Goal: Navigation & Orientation: Find specific page/section

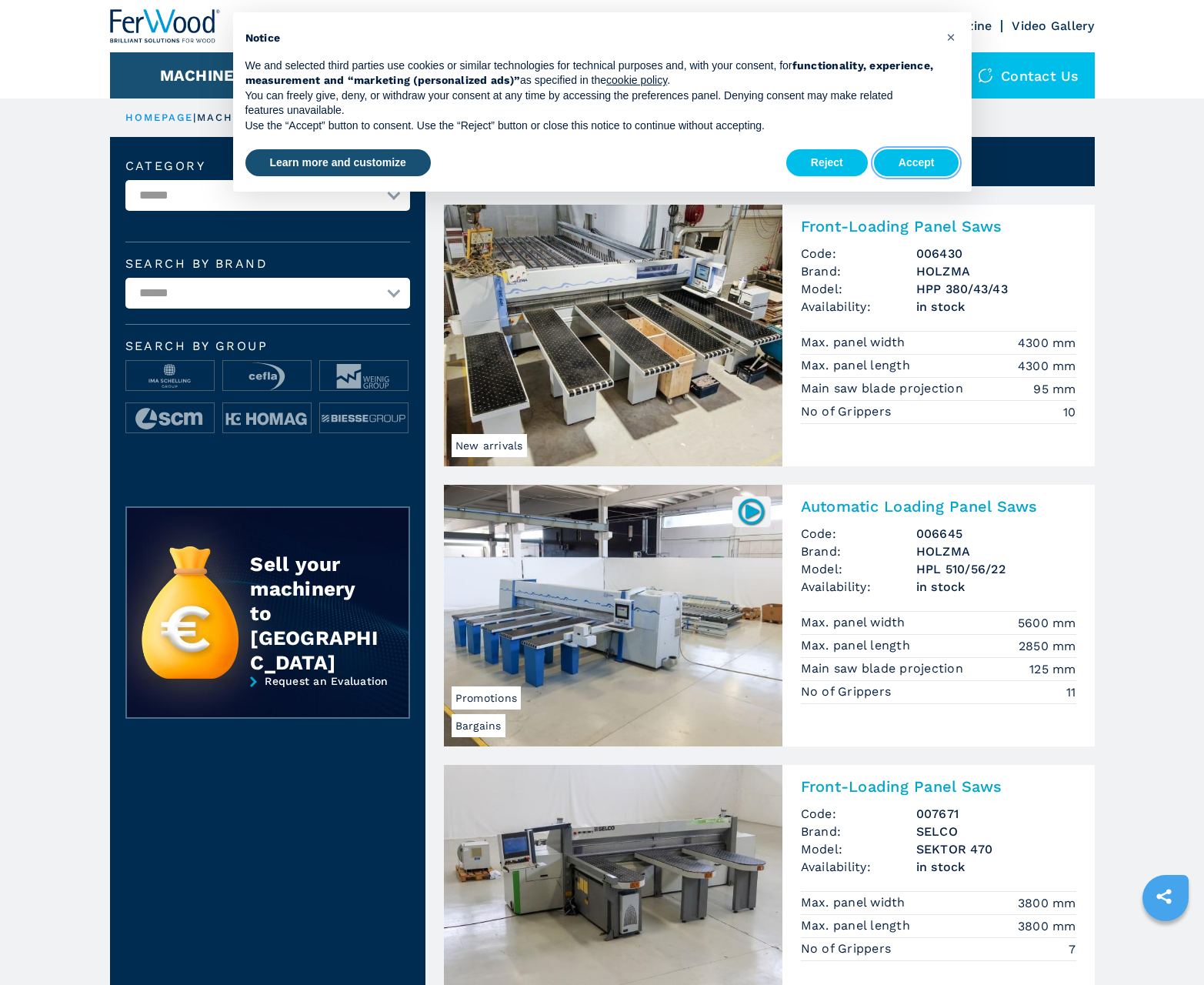
click at [916, 162] on button "Accept" at bounding box center [916, 162] width 86 height 27
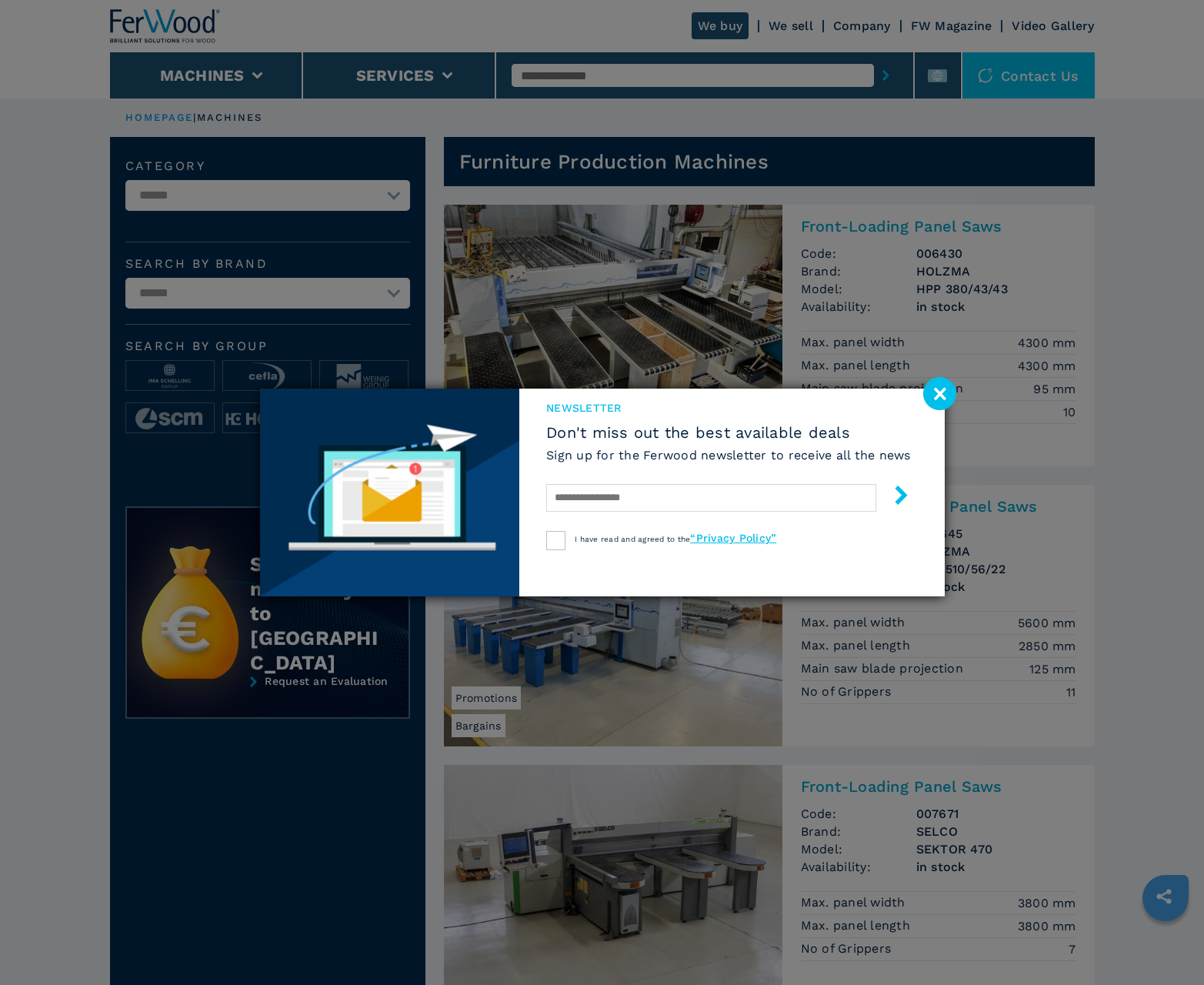
scroll to position [1539, 0]
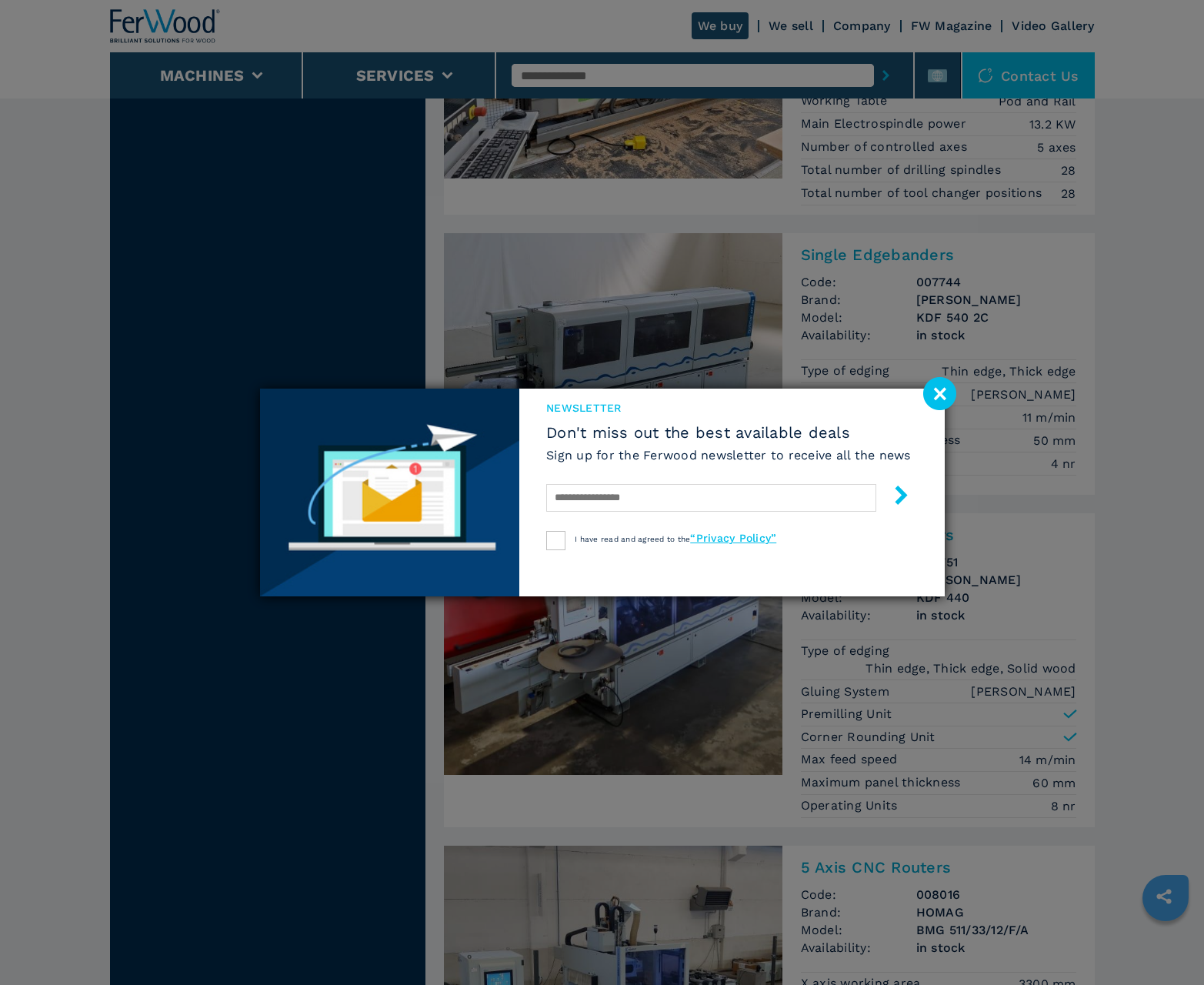
click at [939, 393] on image at bounding box center [939, 393] width 33 height 33
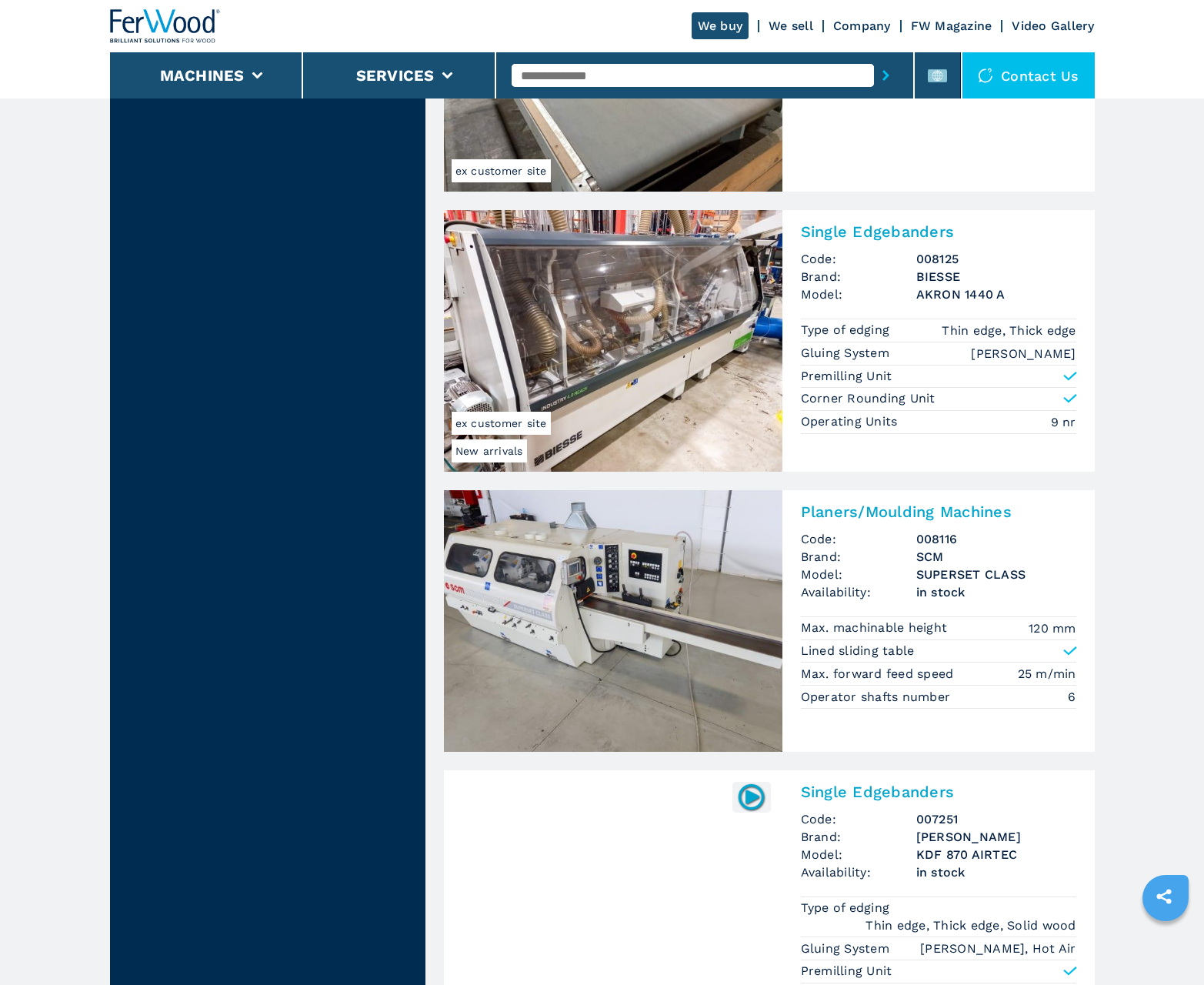
scroll to position [3006, 0]
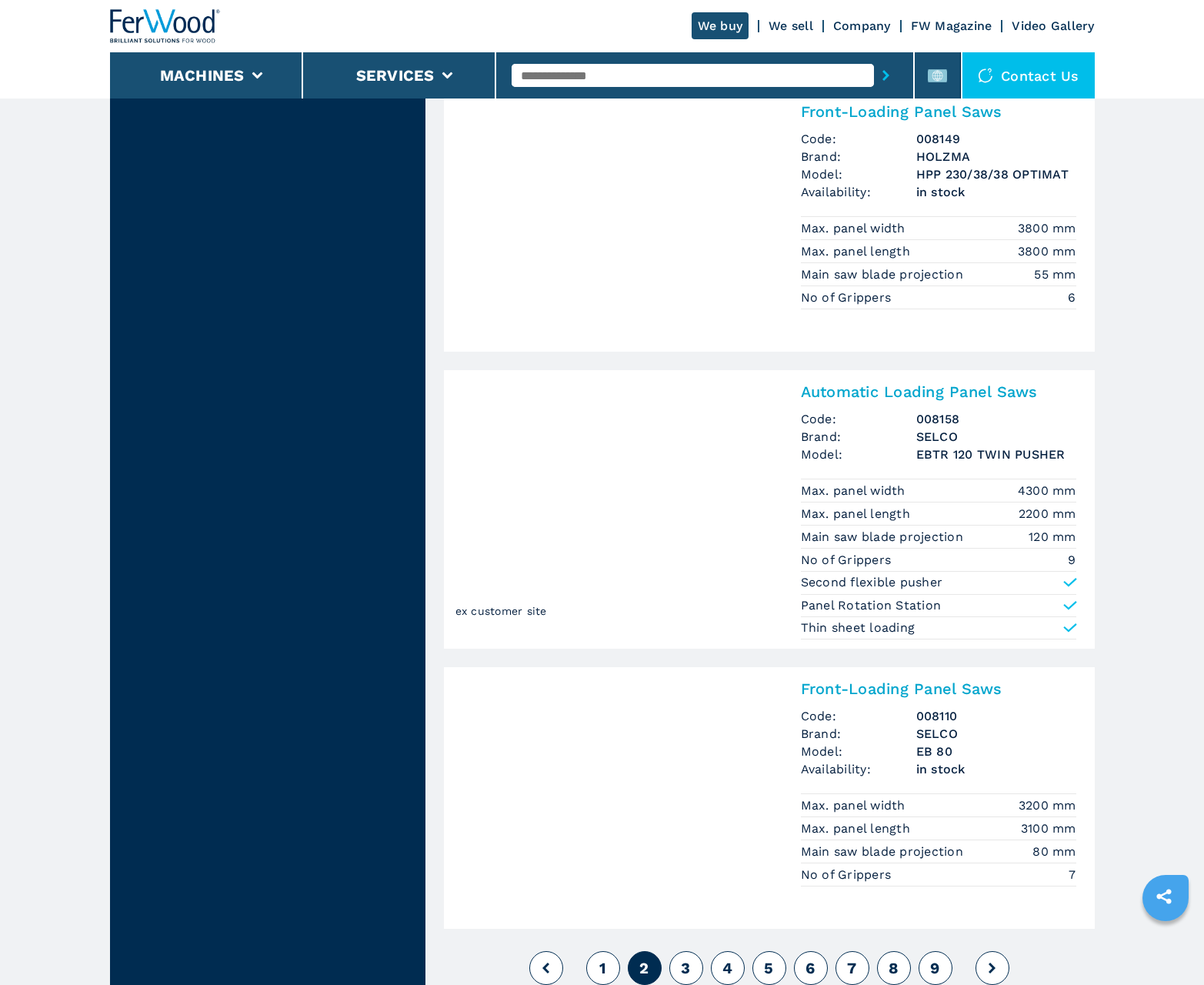
click at [685, 968] on span "3" at bounding box center [685, 968] width 9 height 19
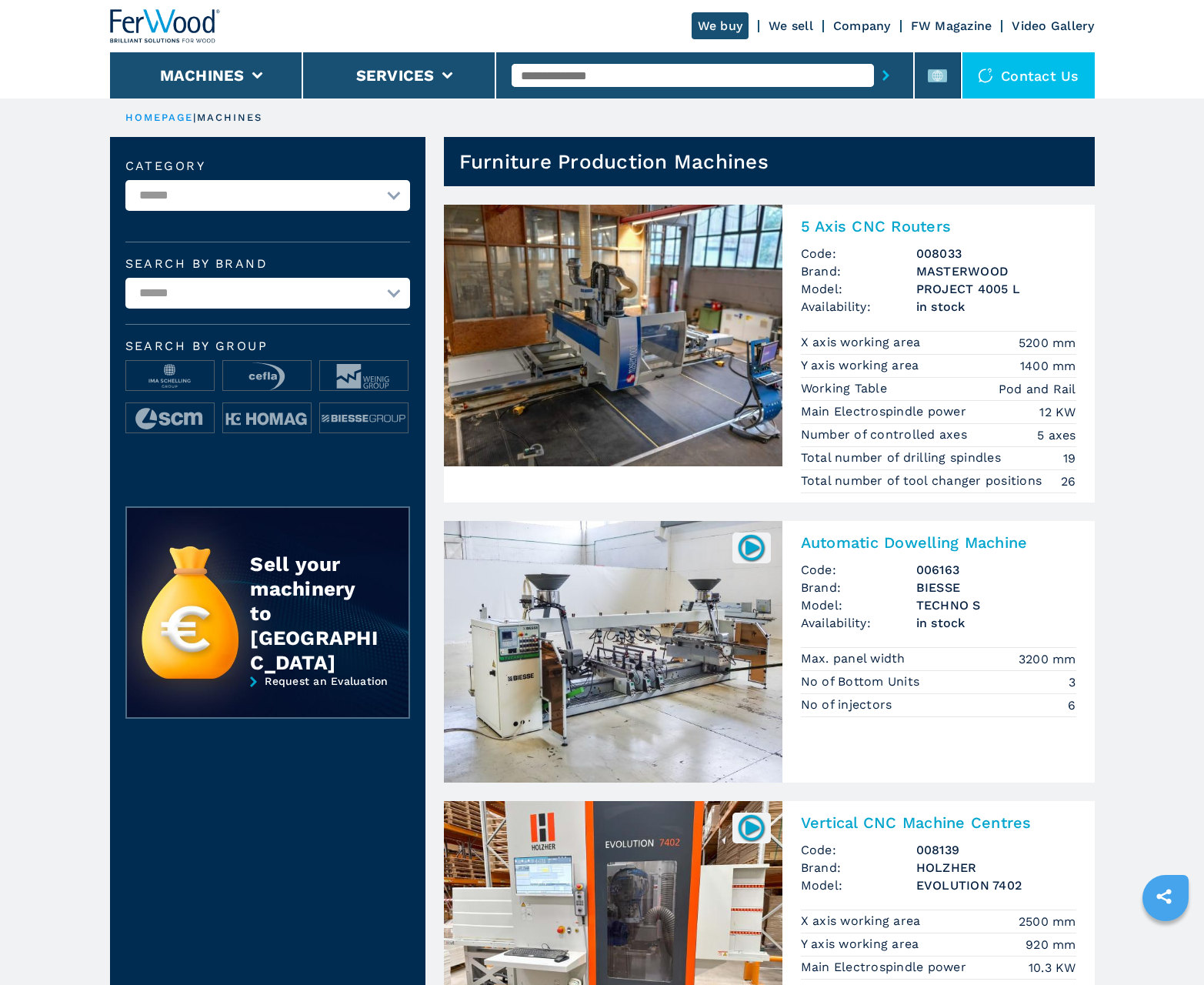
scroll to position [1539, 0]
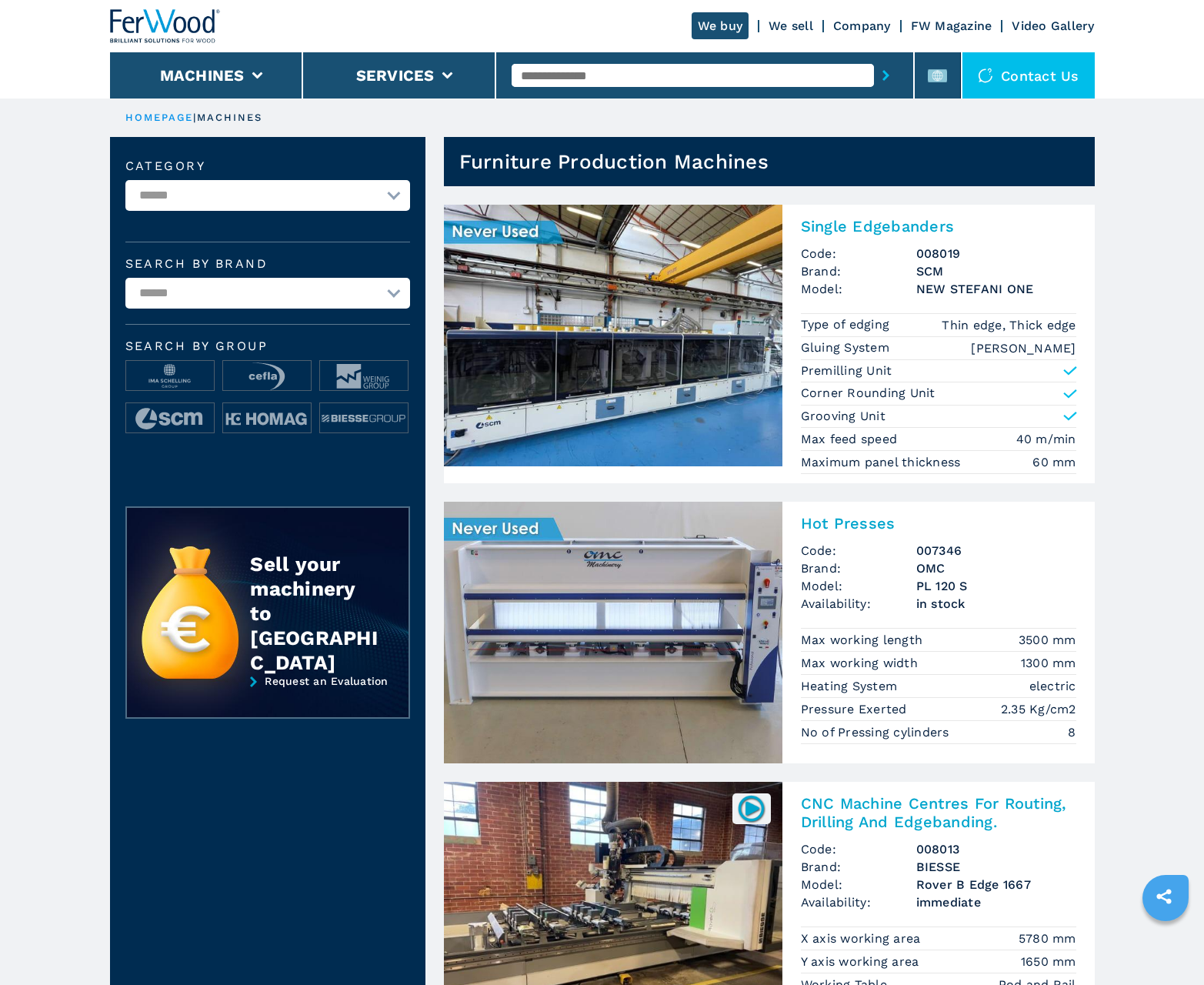
scroll to position [1539, 0]
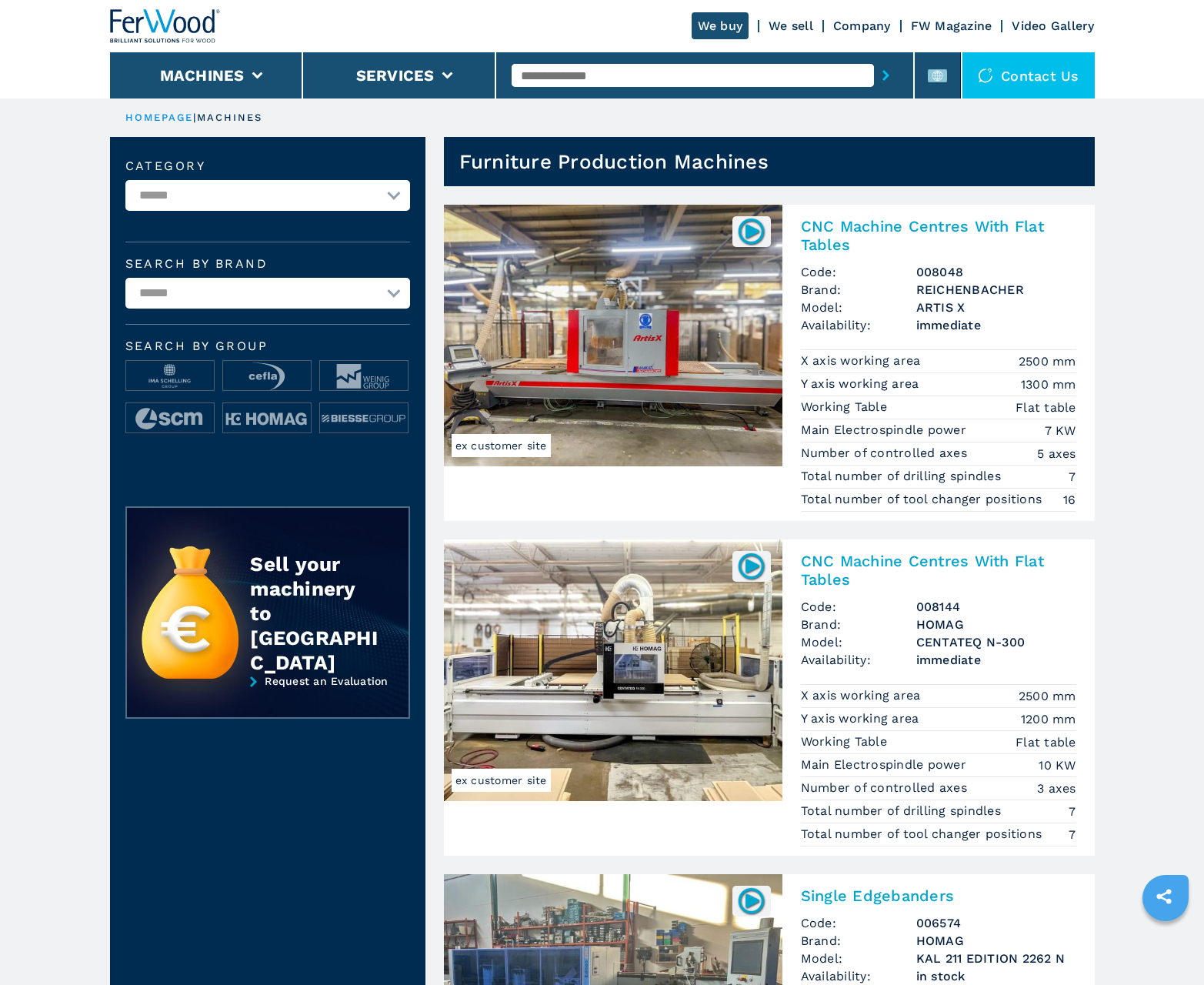
scroll to position [1539, 0]
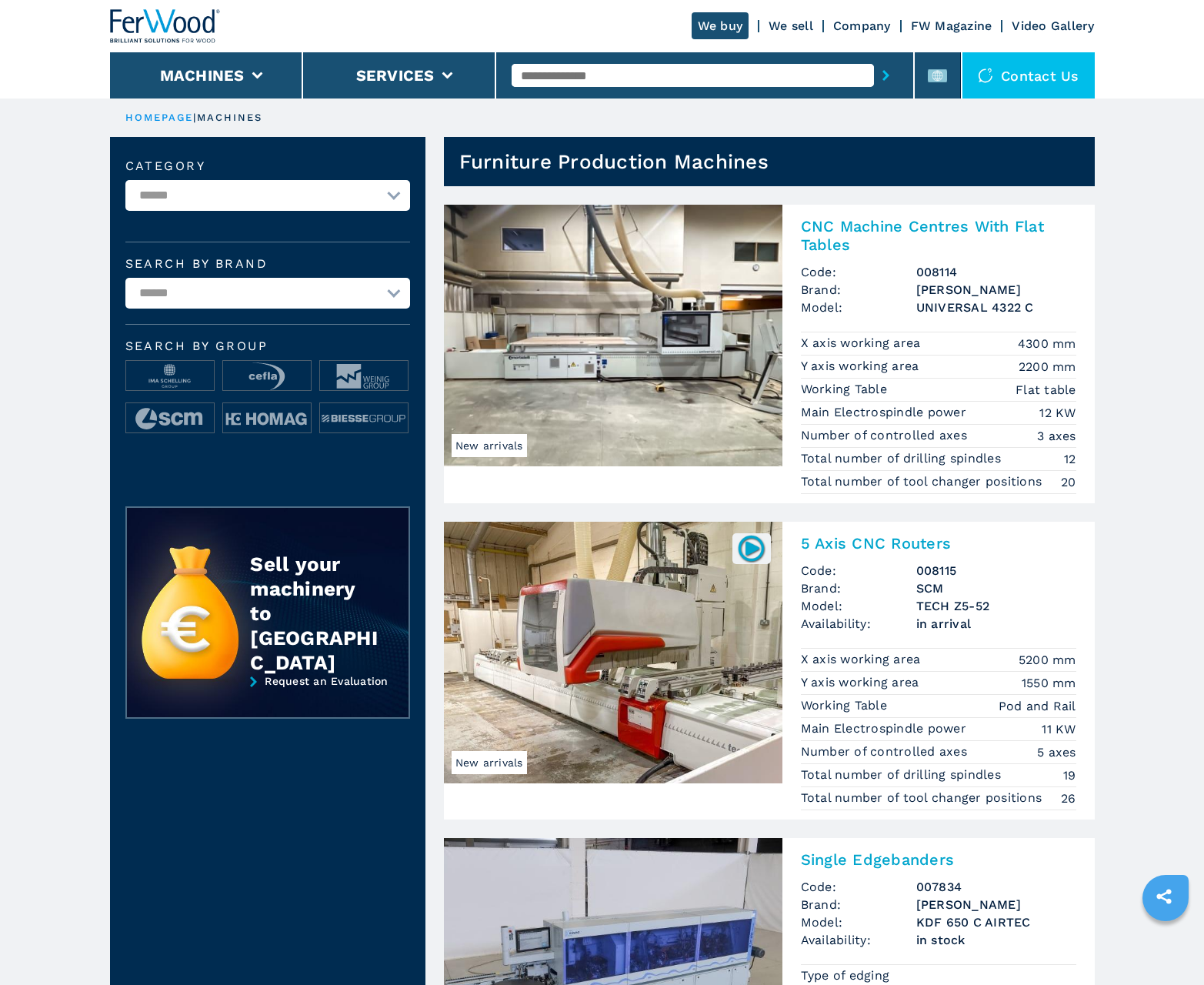
scroll to position [1539, 0]
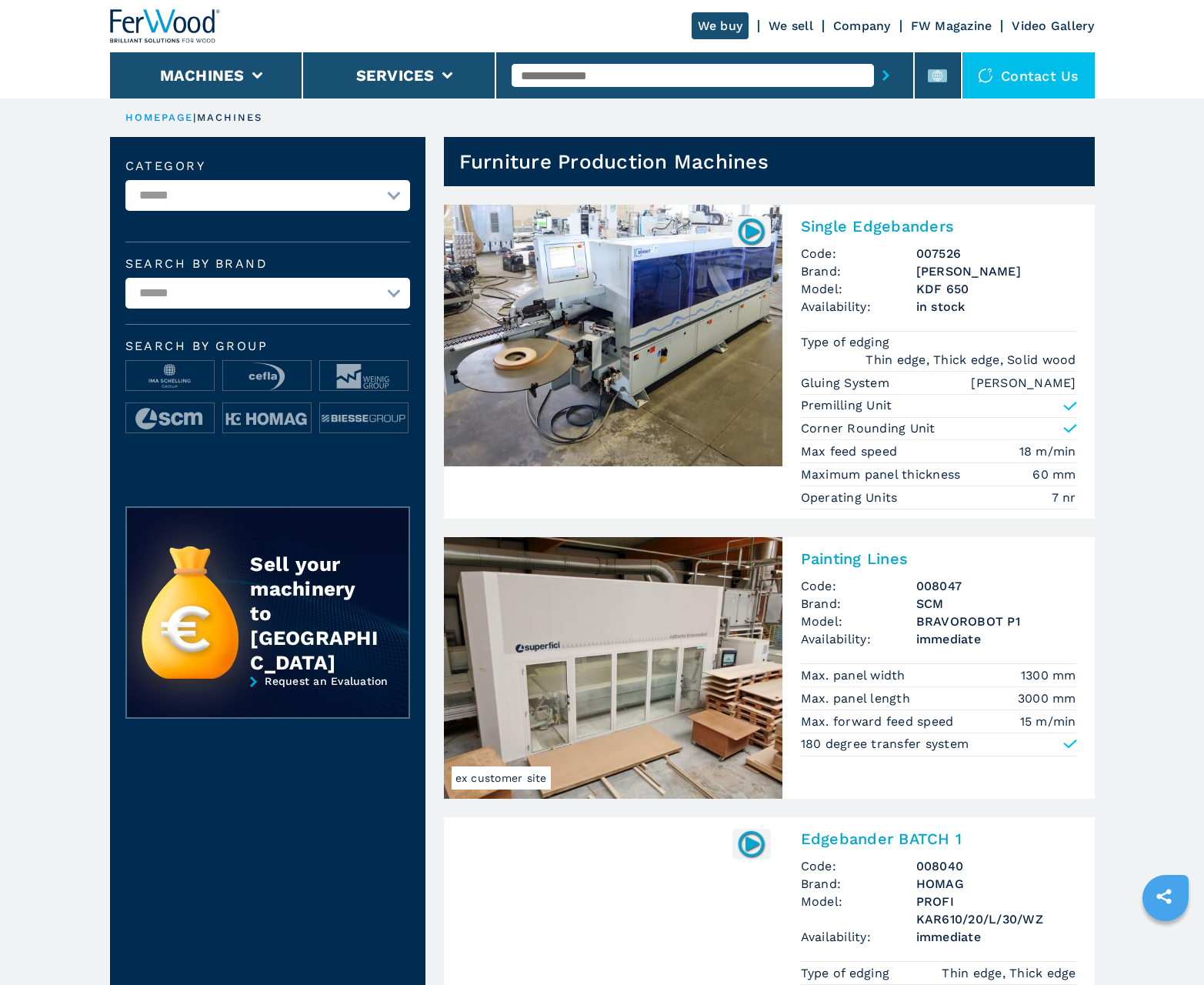
scroll to position [1539, 0]
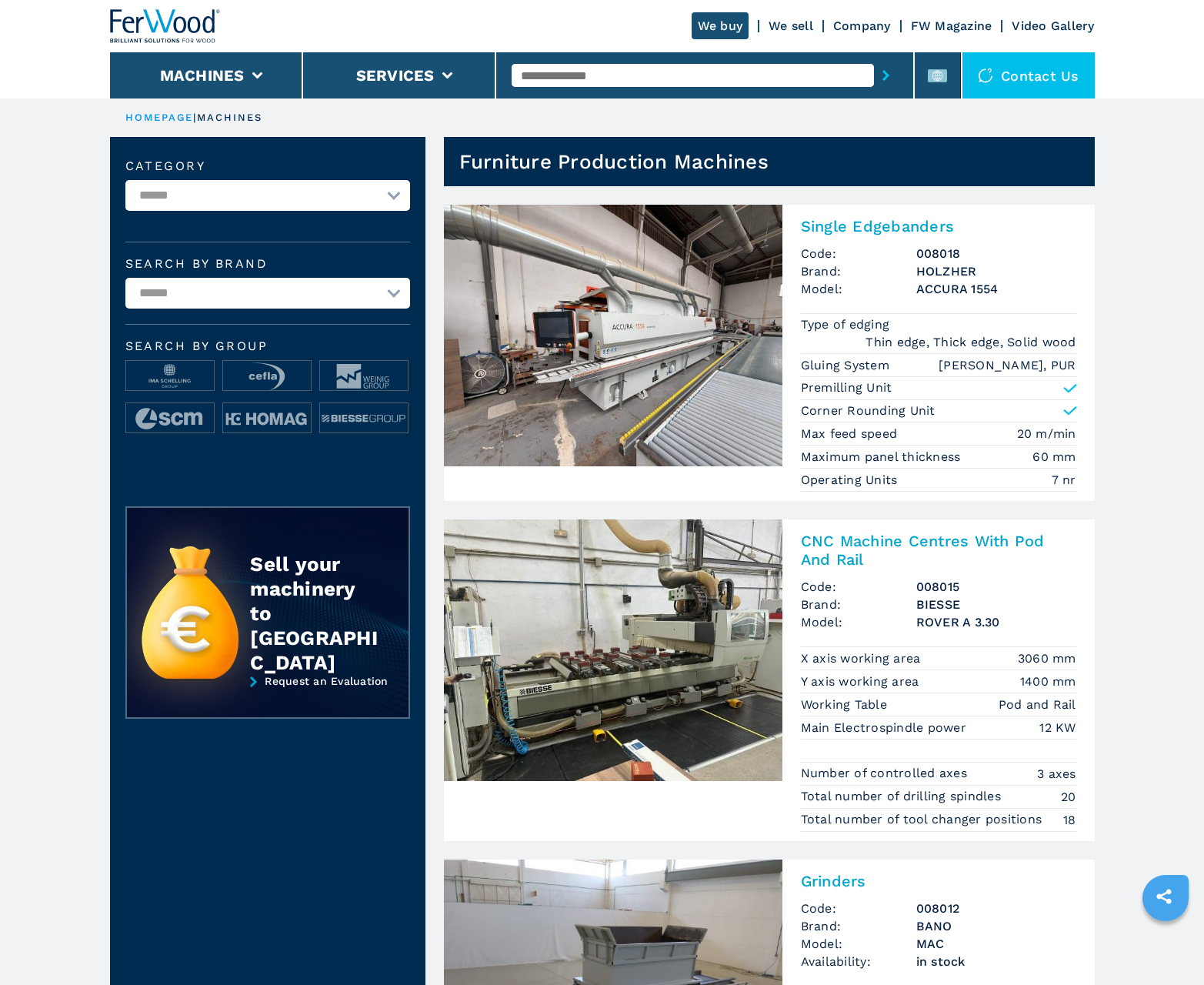
scroll to position [1539, 0]
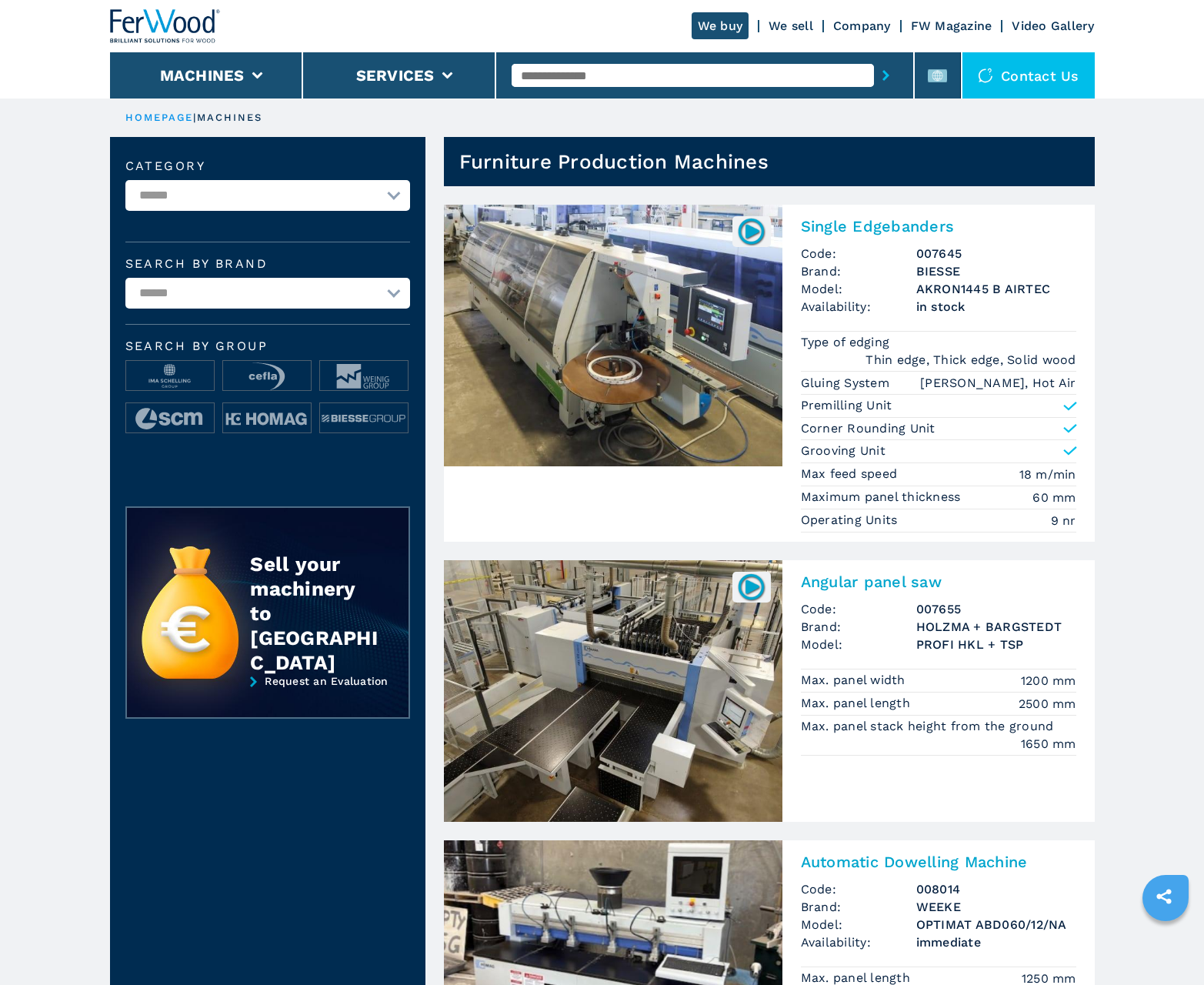
scroll to position [1539, 0]
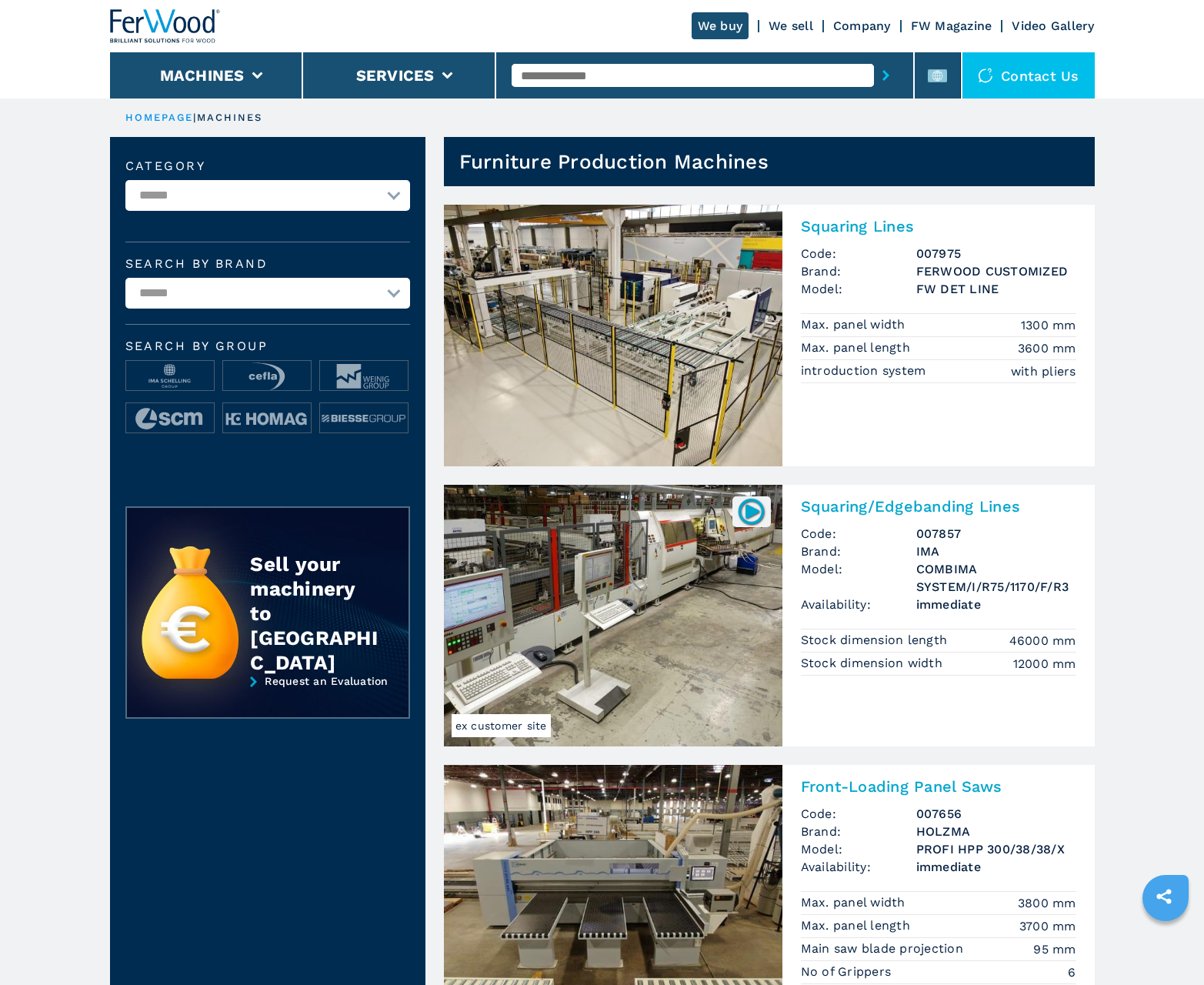
scroll to position [1539, 0]
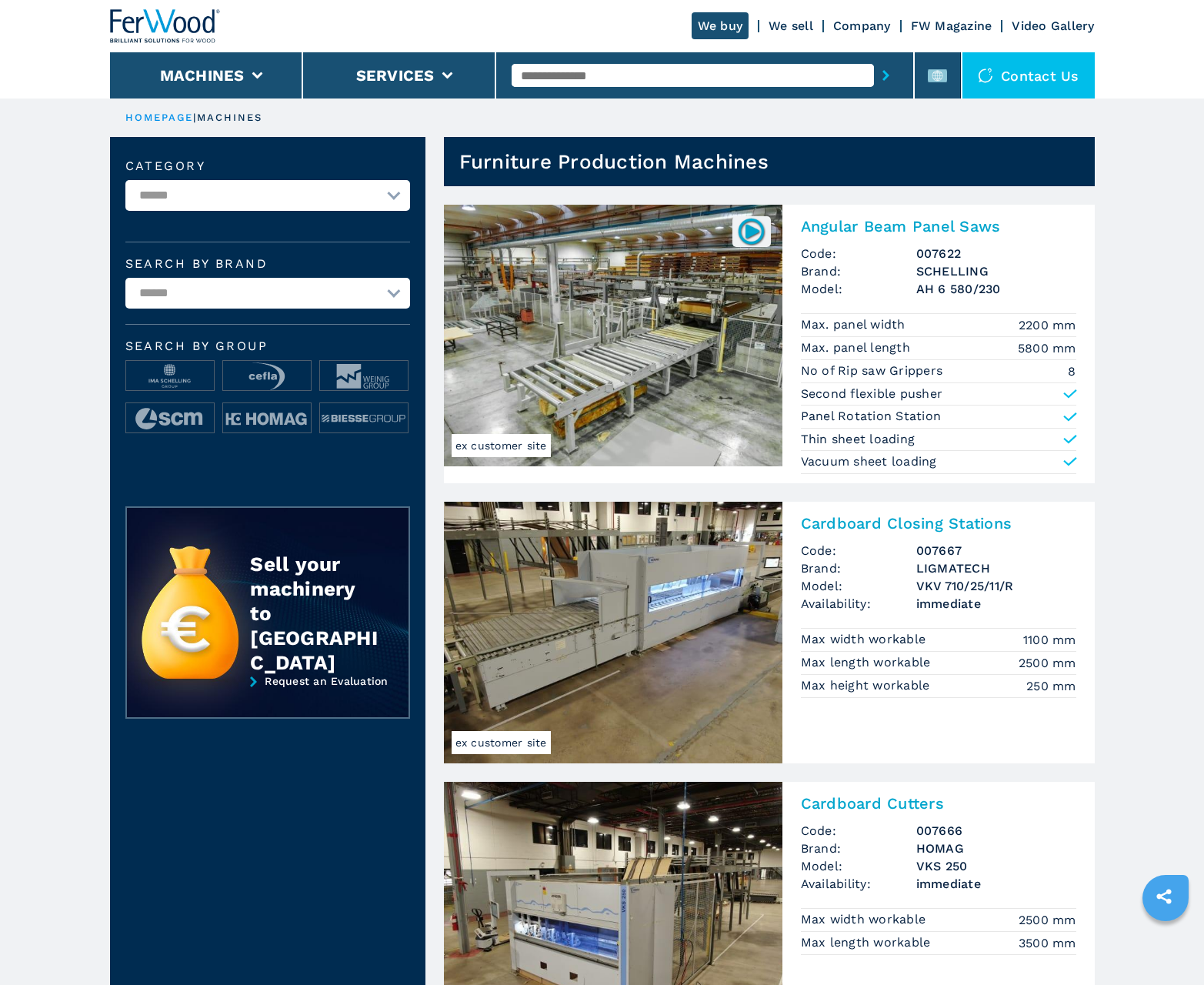
scroll to position [1539, 0]
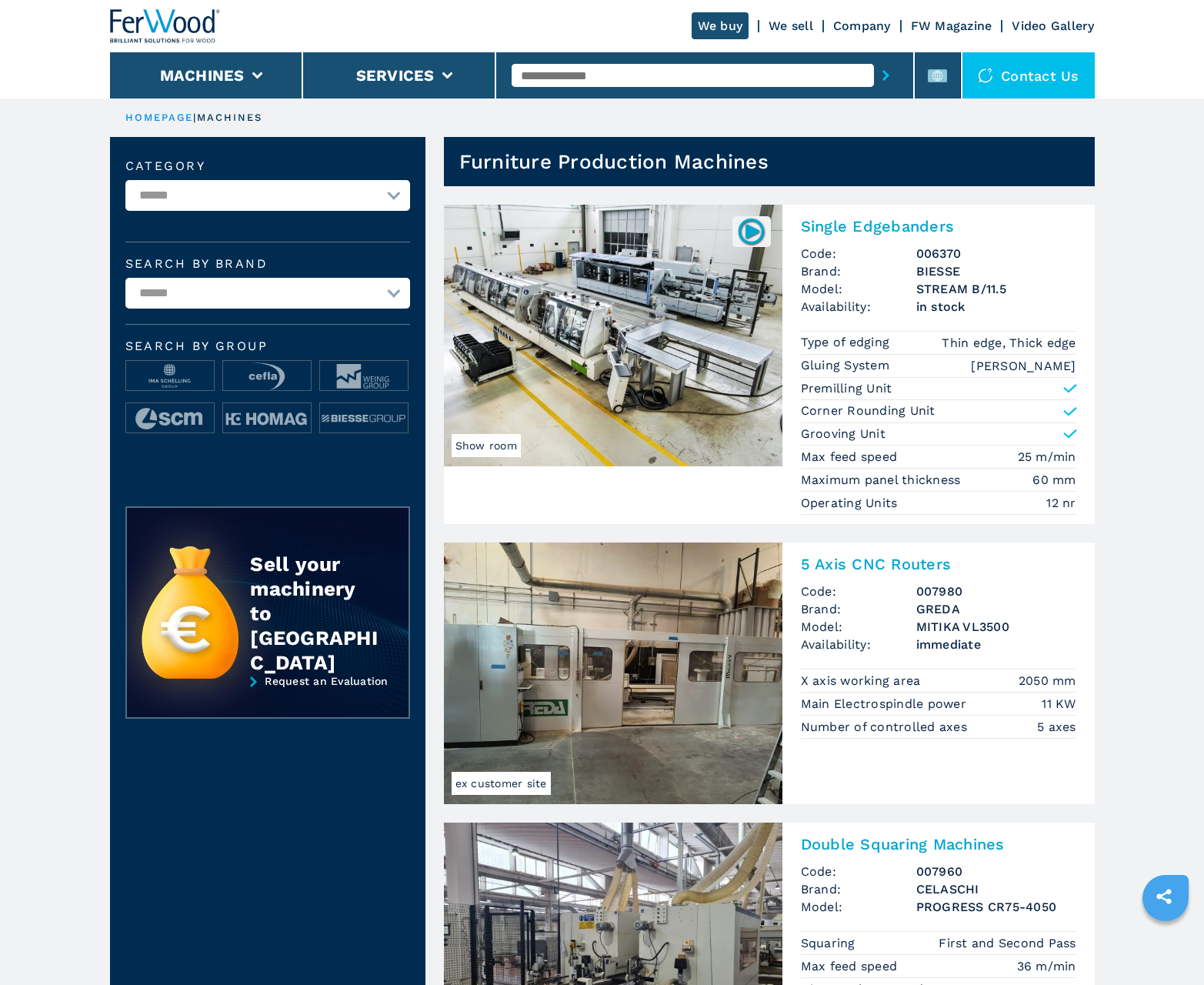
scroll to position [1539, 0]
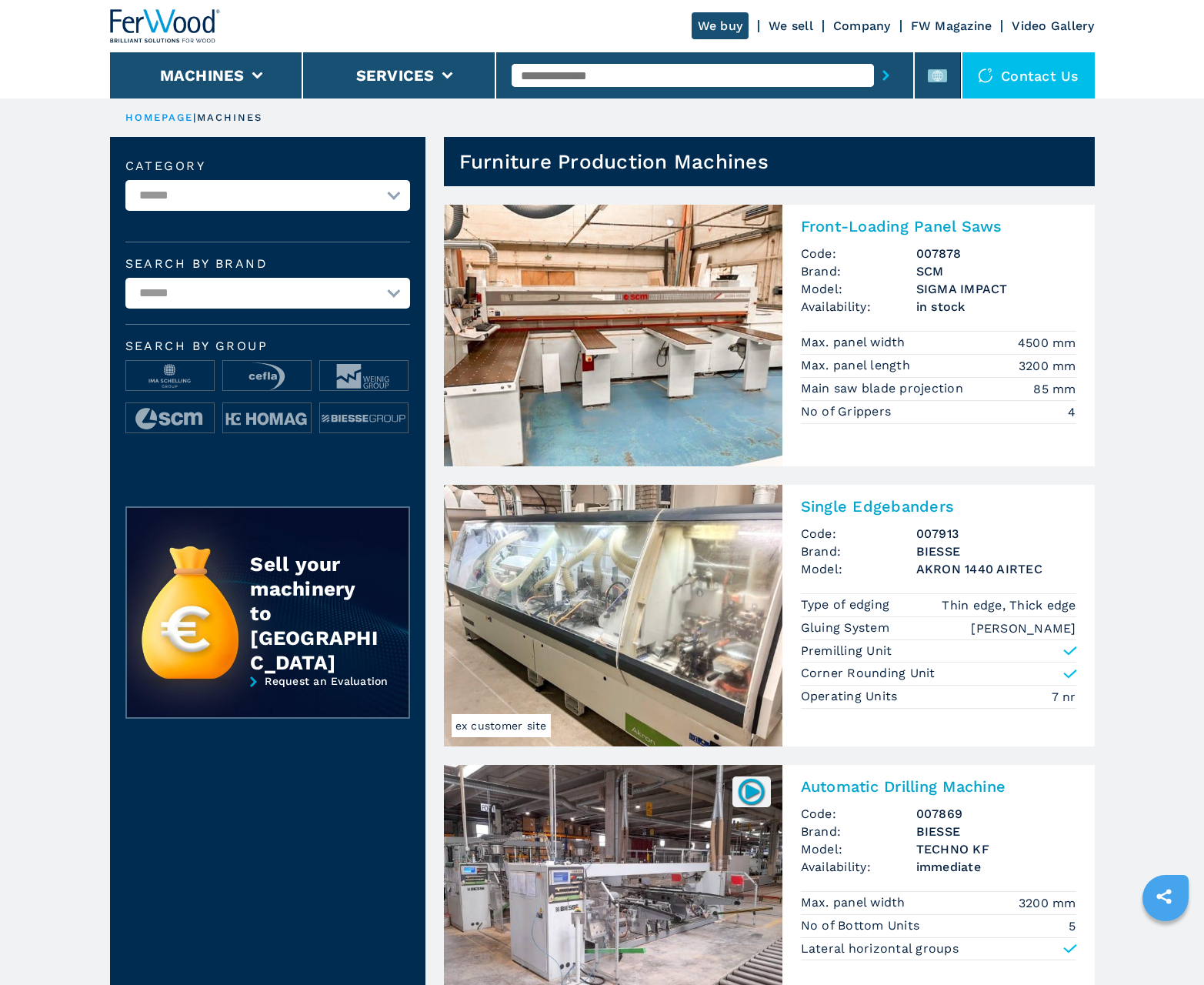
scroll to position [1539, 0]
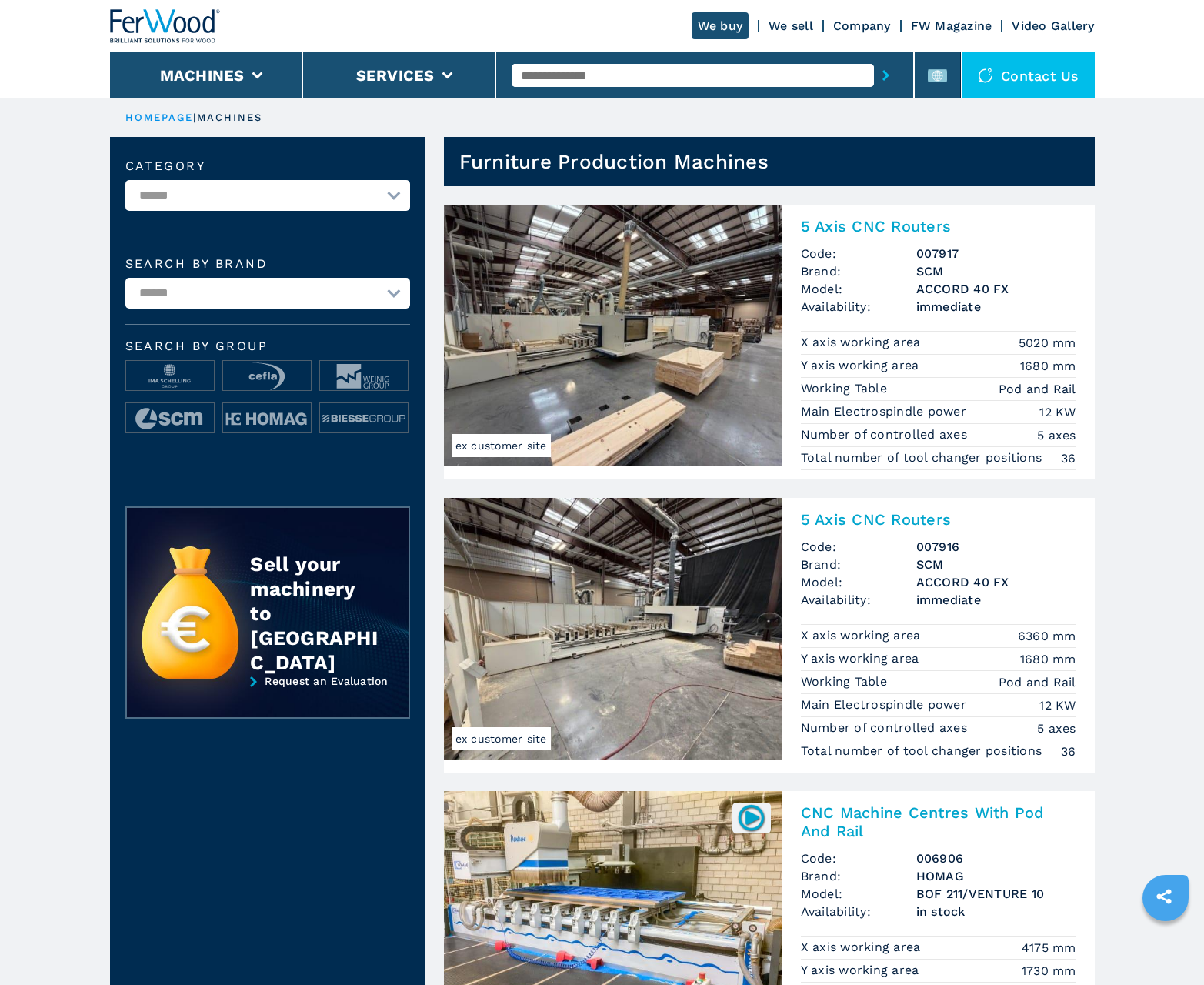
scroll to position [1539, 0]
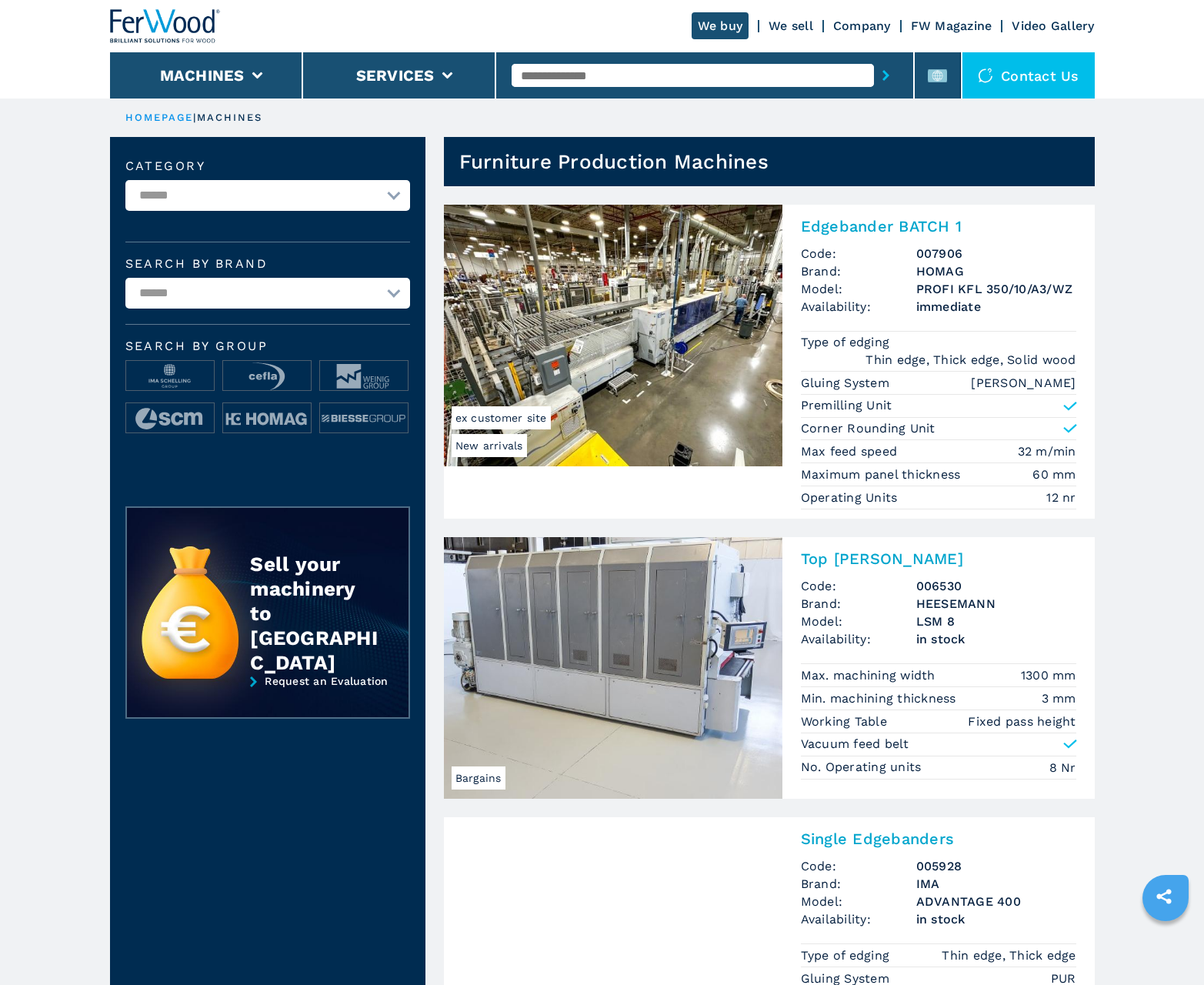
scroll to position [1539, 0]
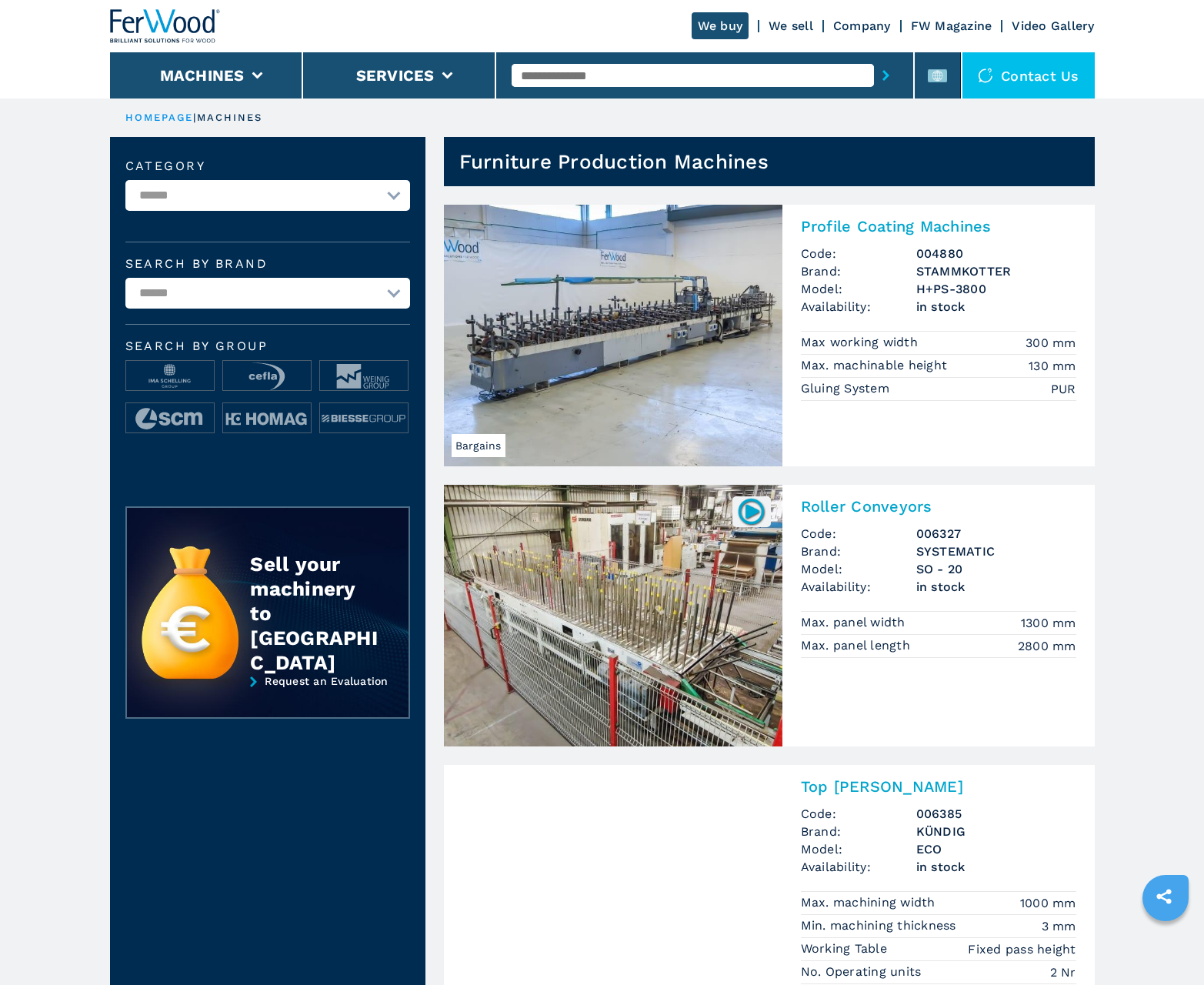
scroll to position [1539, 0]
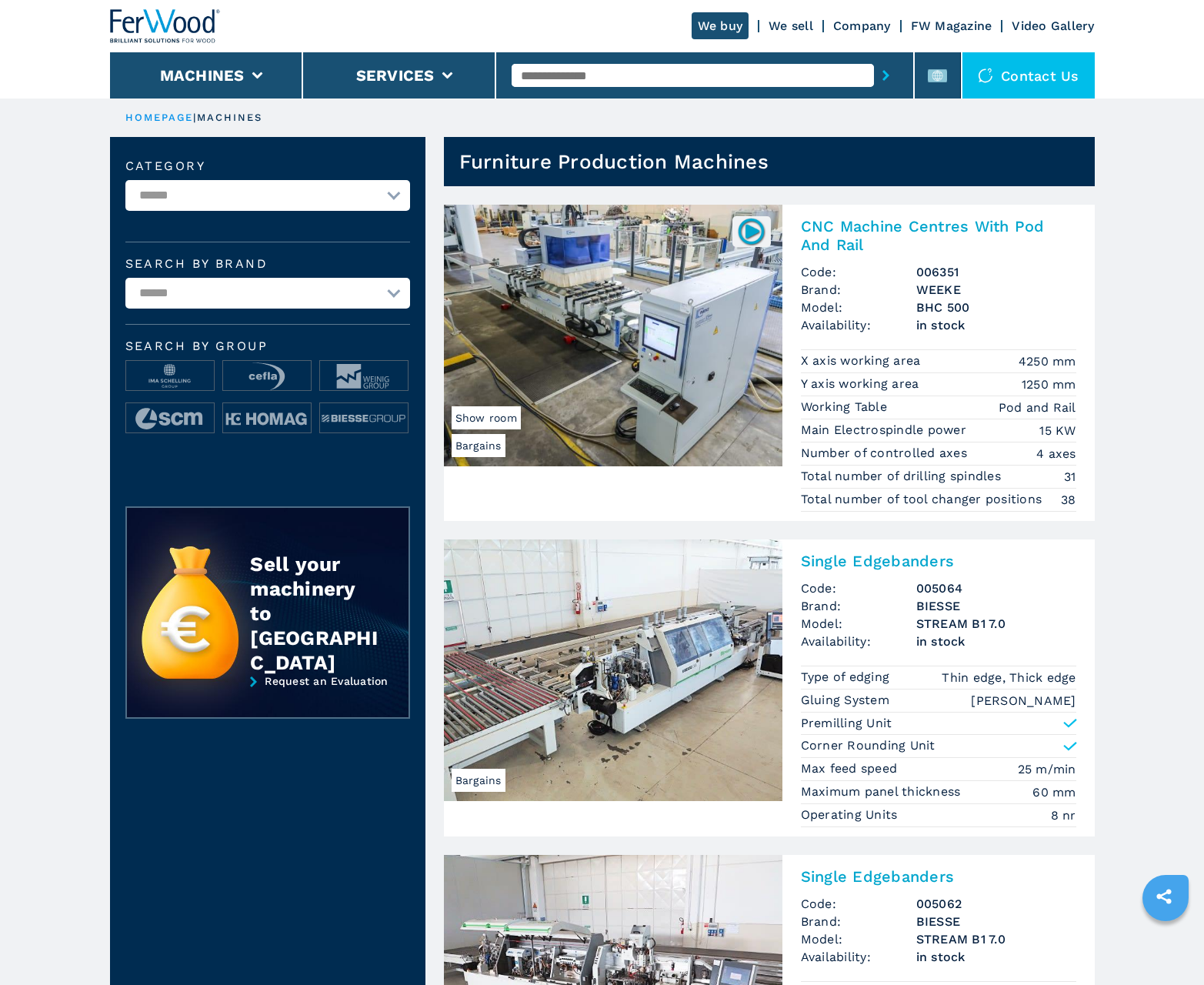
scroll to position [1539, 0]
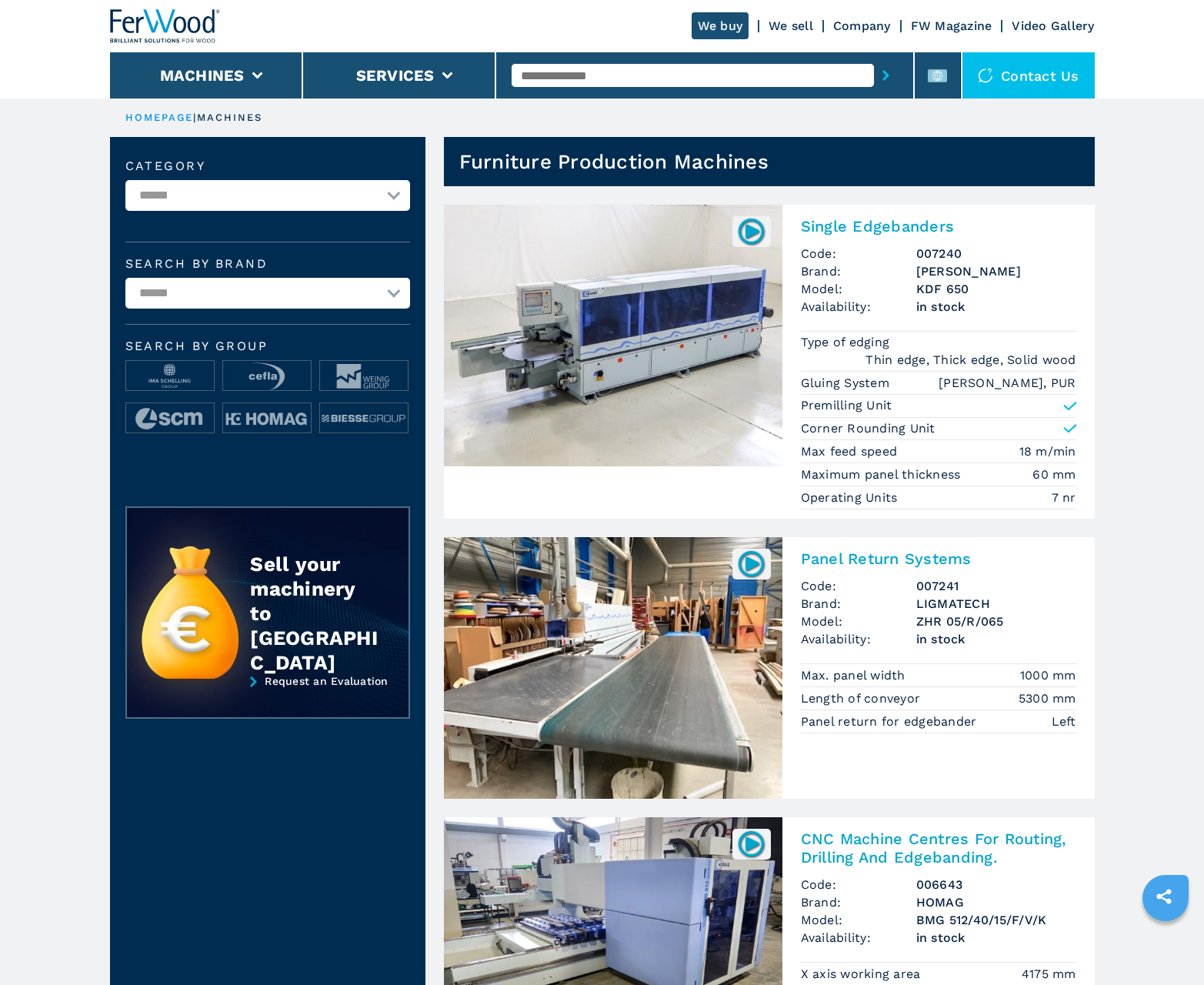
scroll to position [1539, 0]
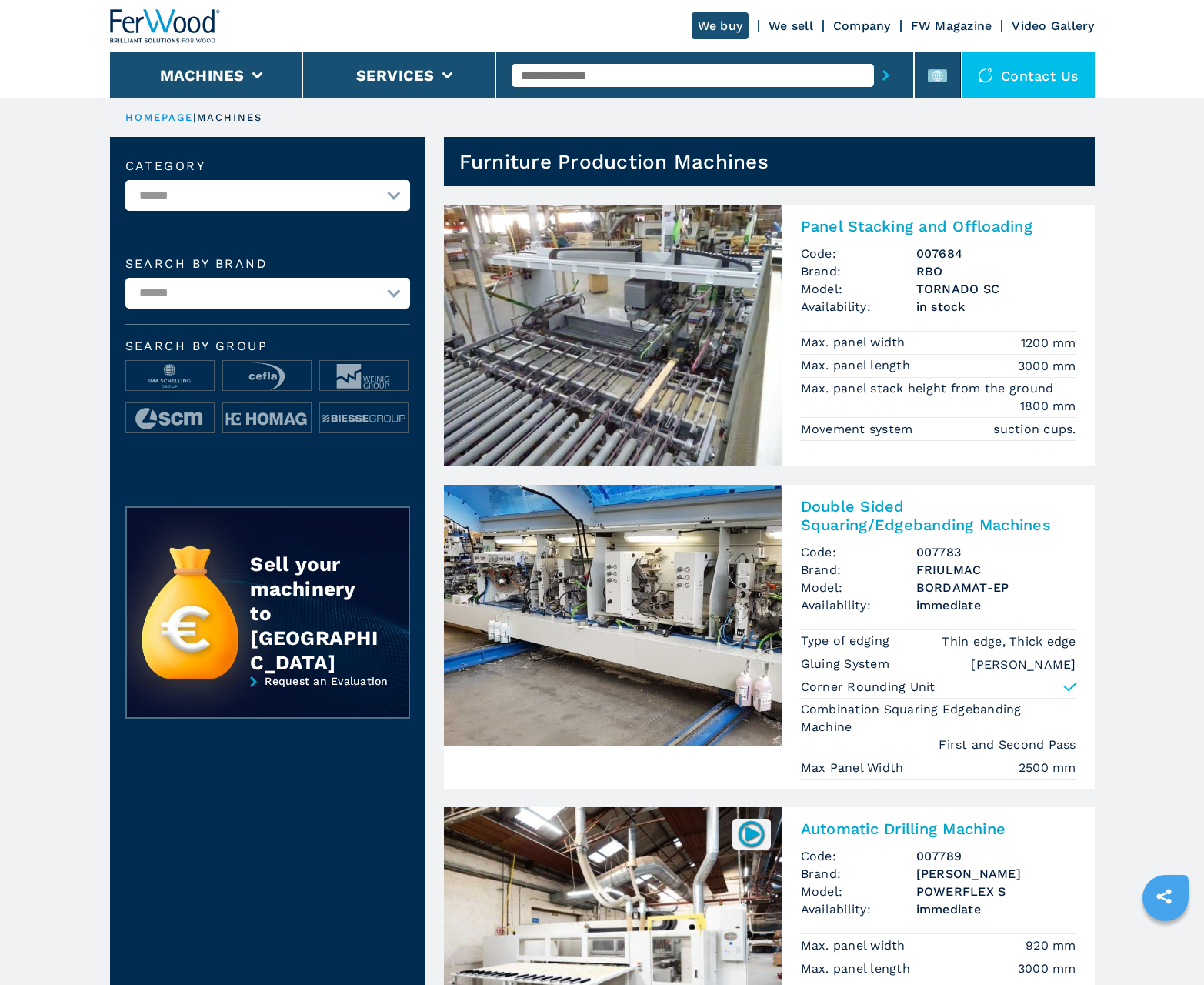
scroll to position [1539, 0]
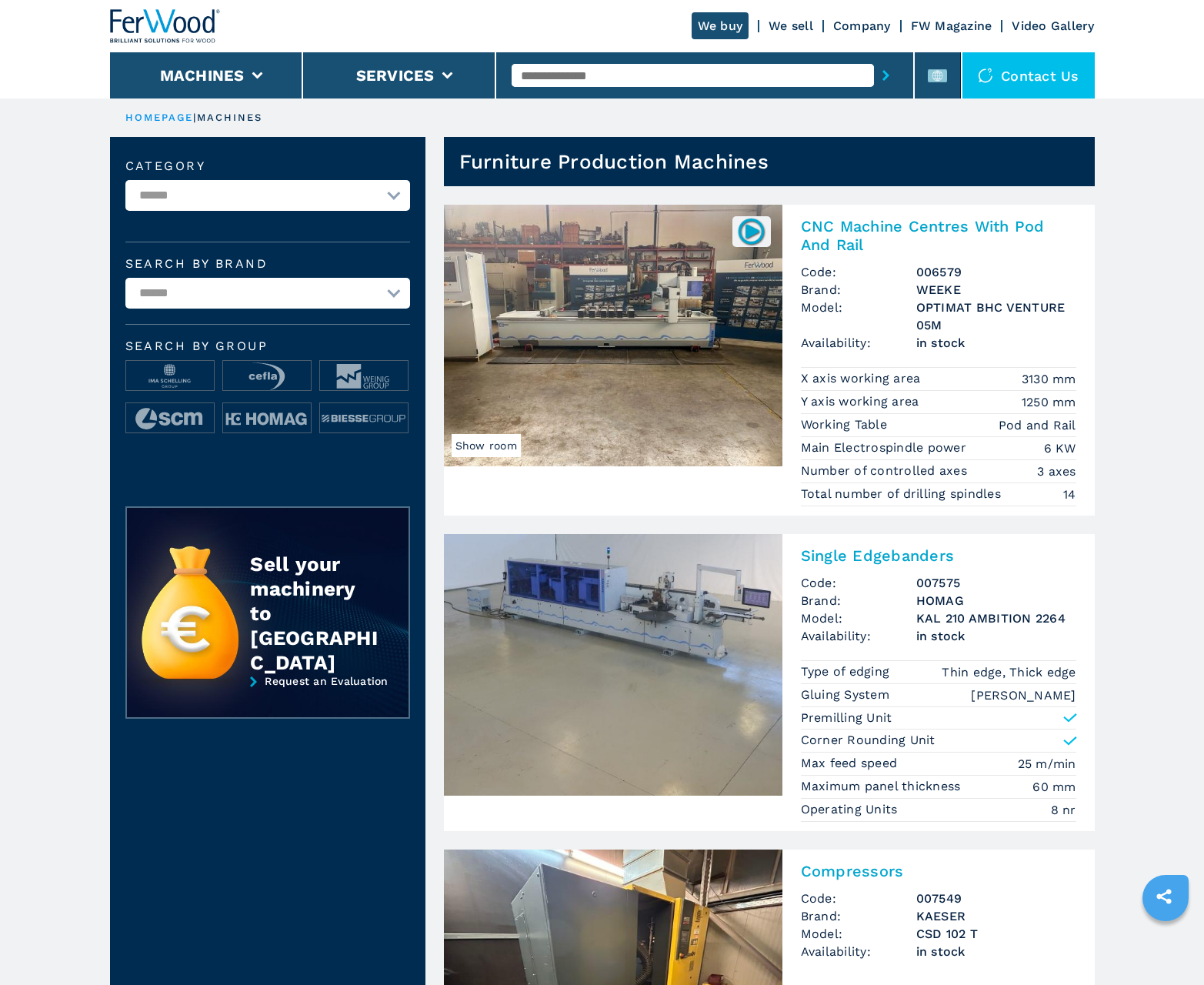
scroll to position [1539, 0]
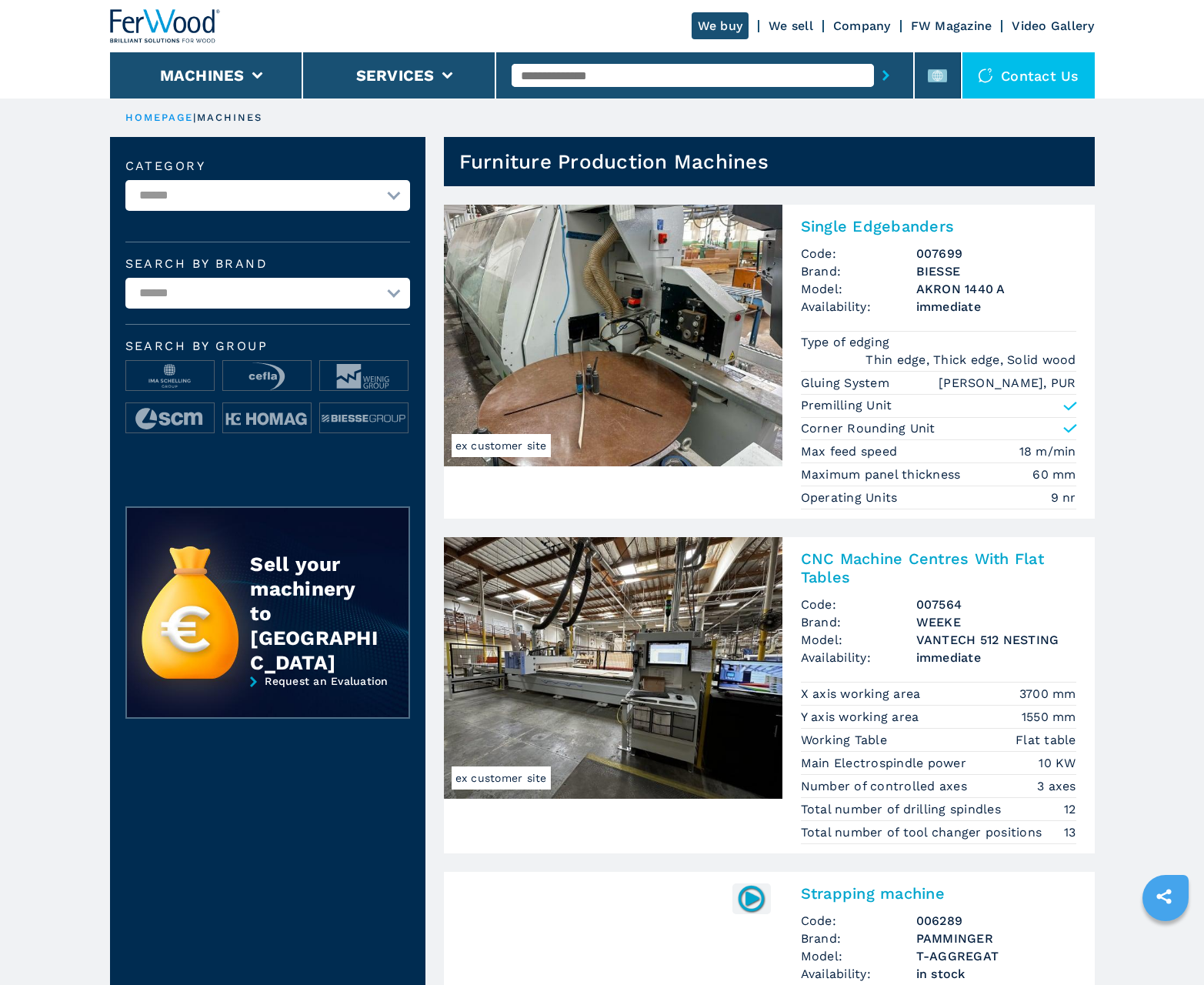
scroll to position [1539, 0]
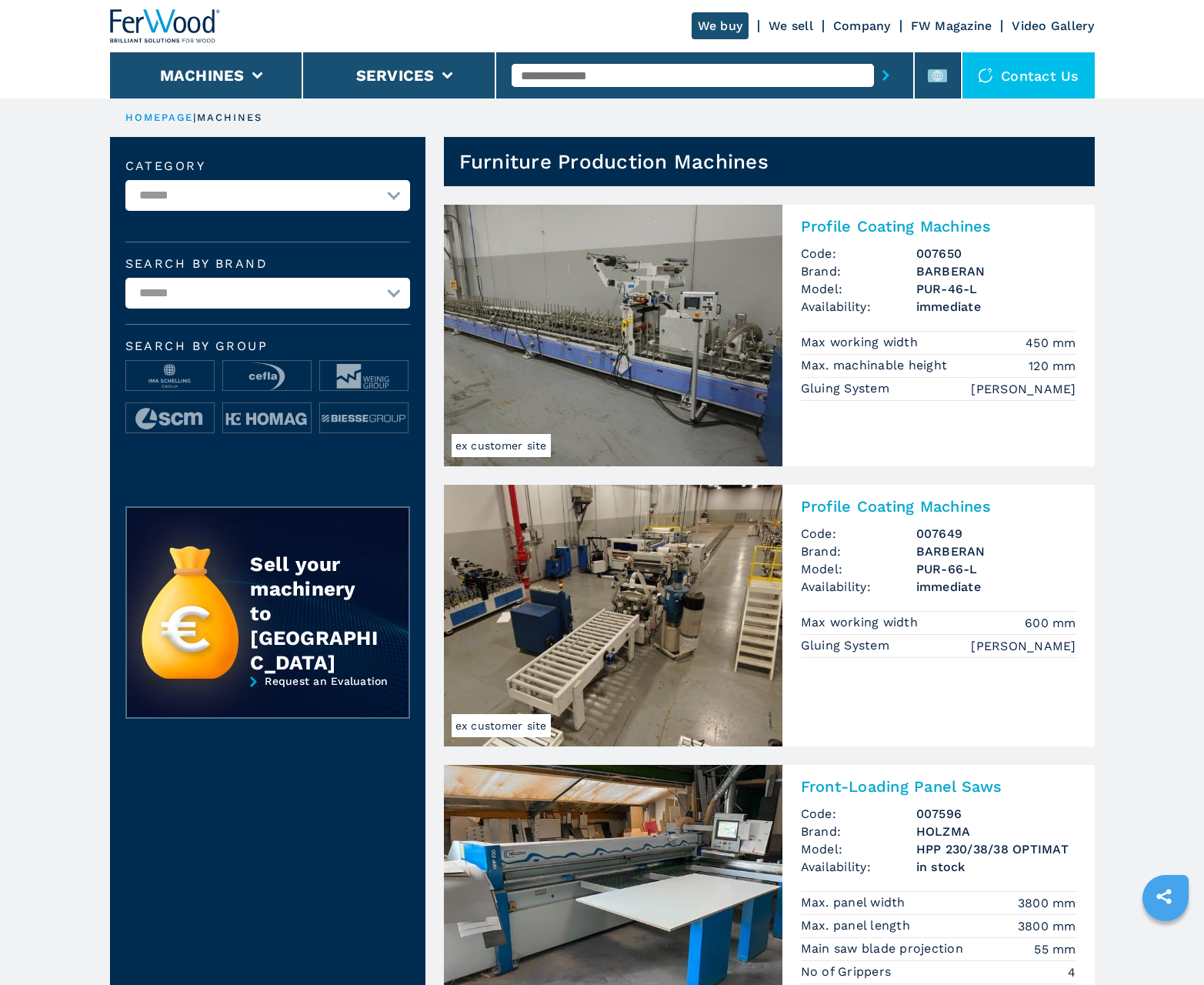
scroll to position [1539, 0]
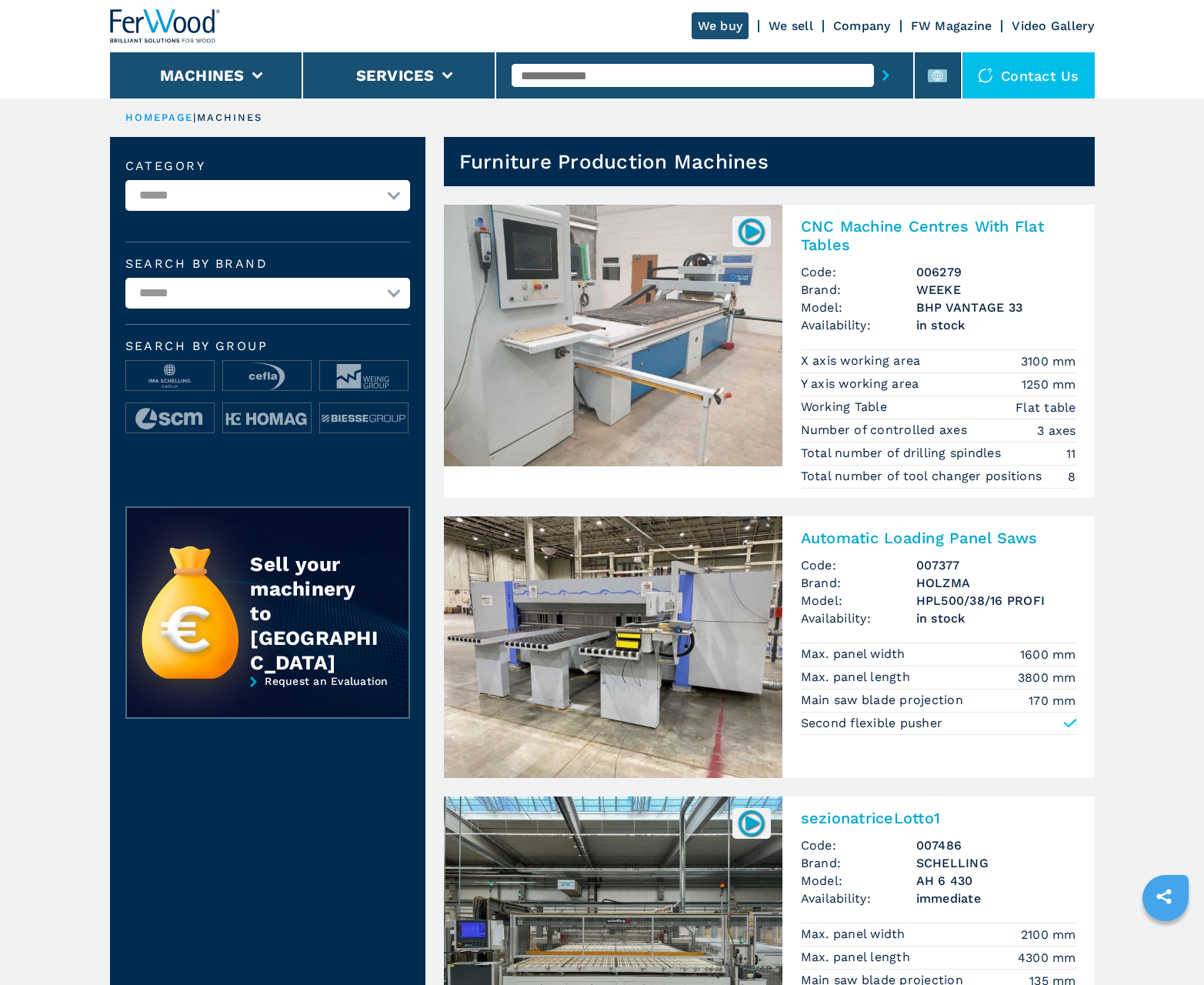
scroll to position [1539, 0]
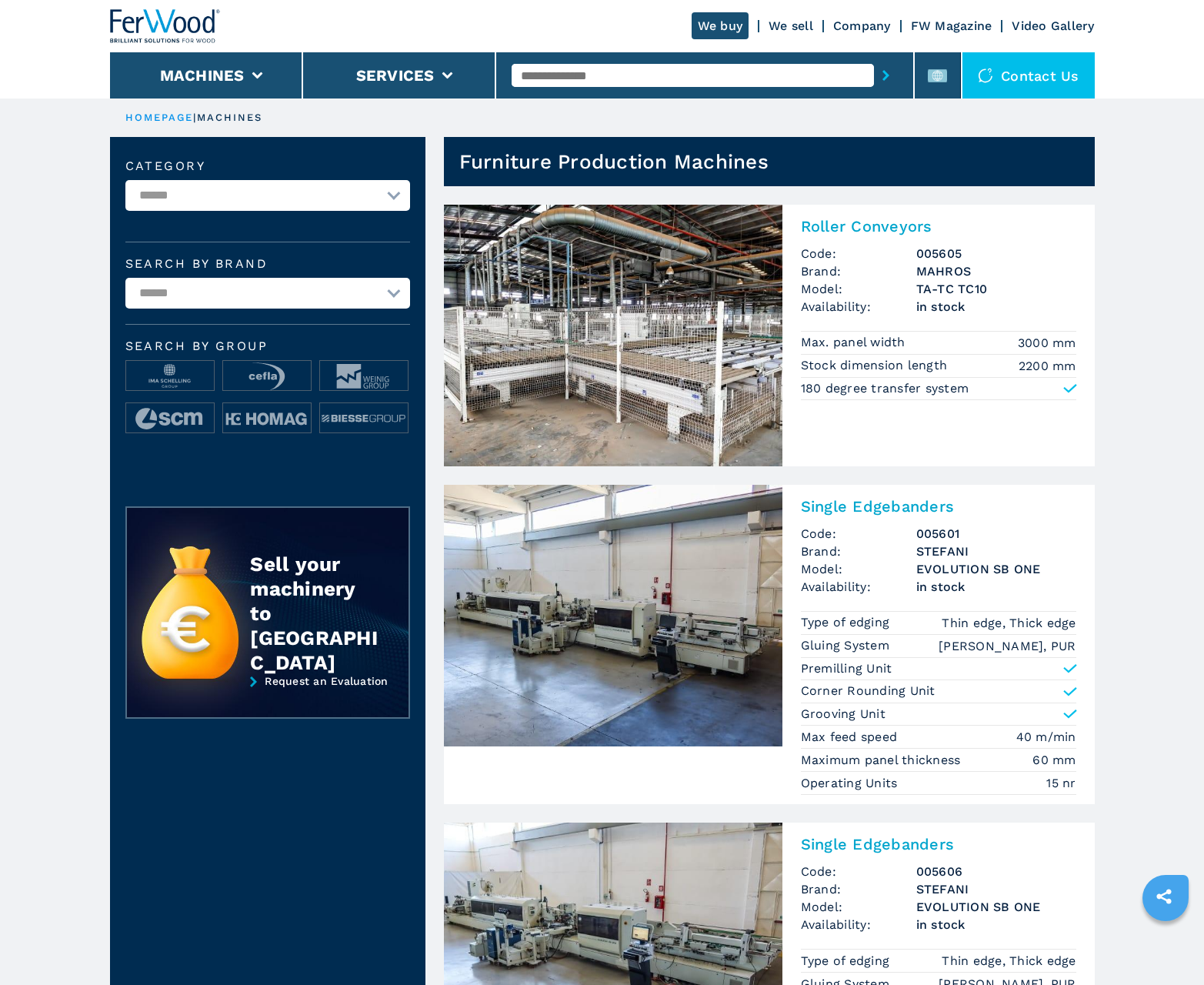
scroll to position [1539, 0]
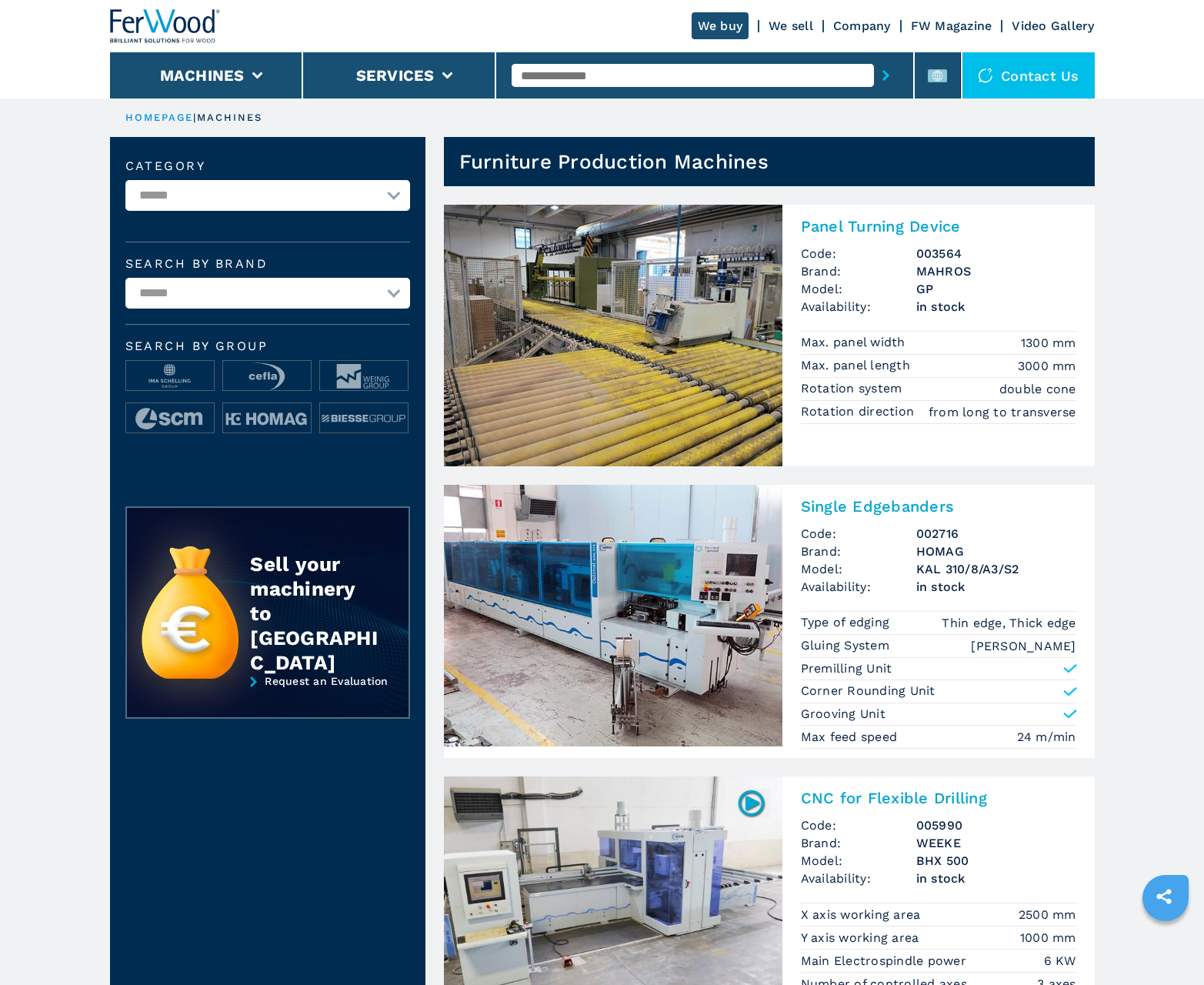
scroll to position [1539, 0]
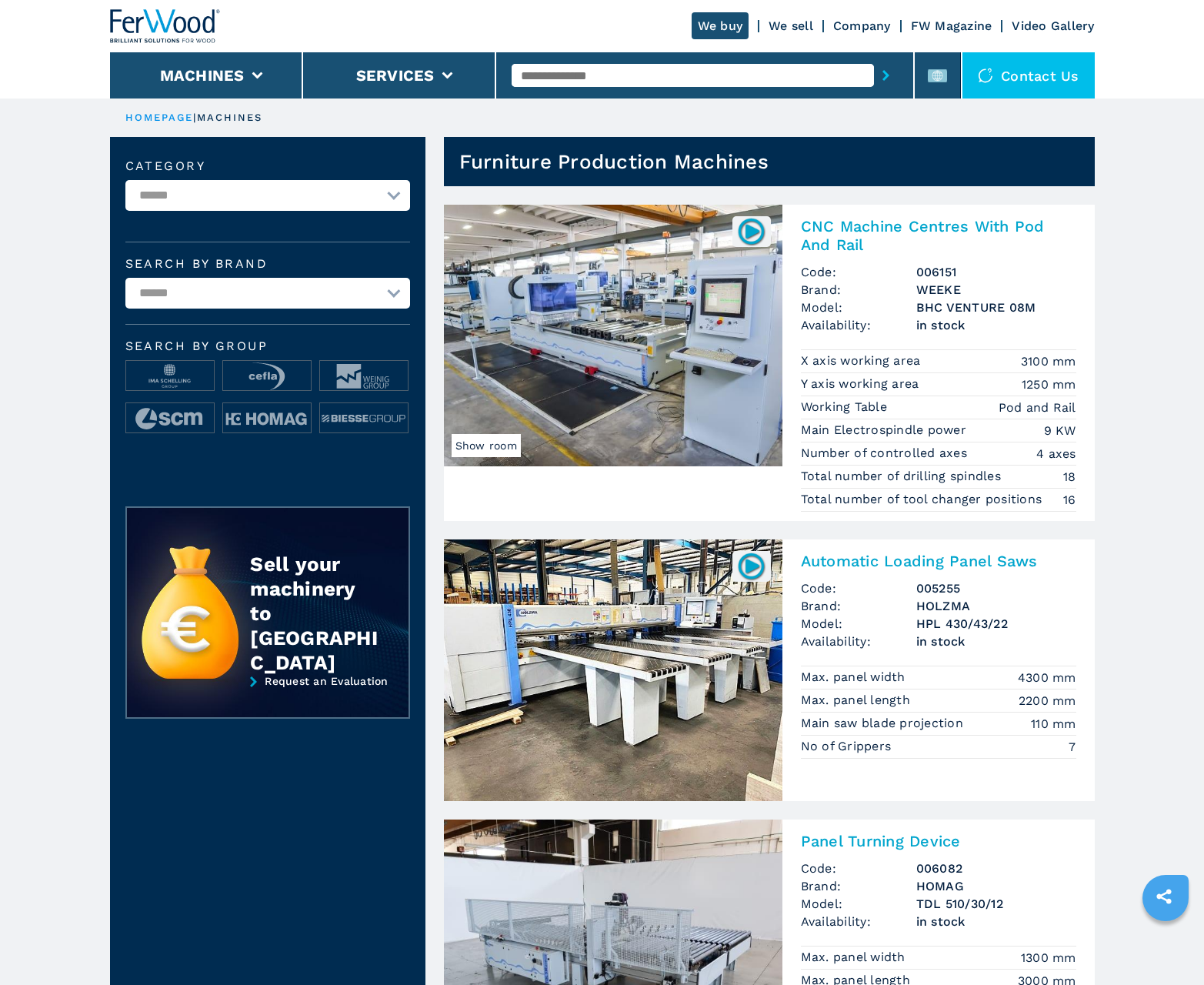
scroll to position [1539, 0]
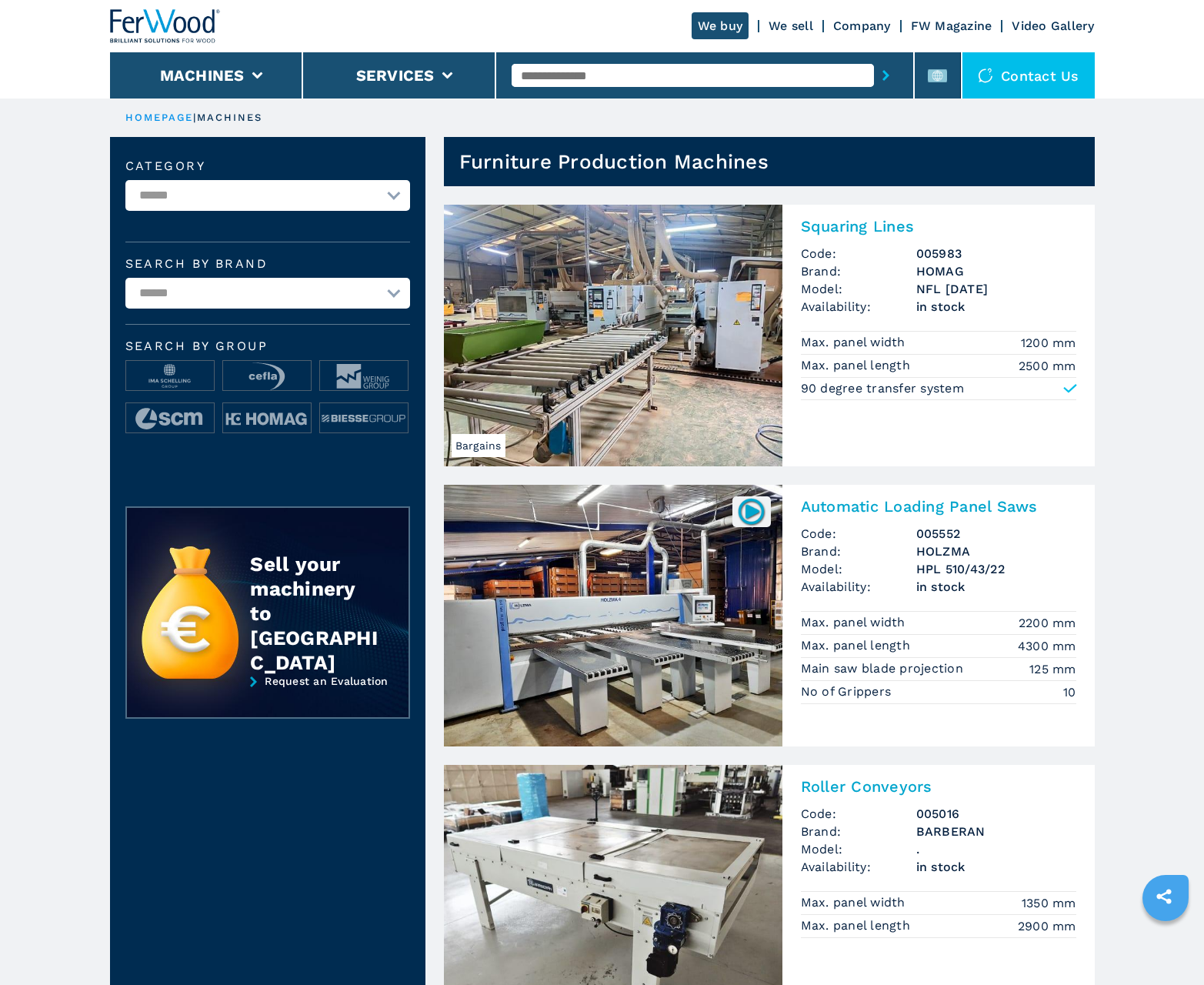
scroll to position [1539, 0]
